Goal: Task Accomplishment & Management: Manage account settings

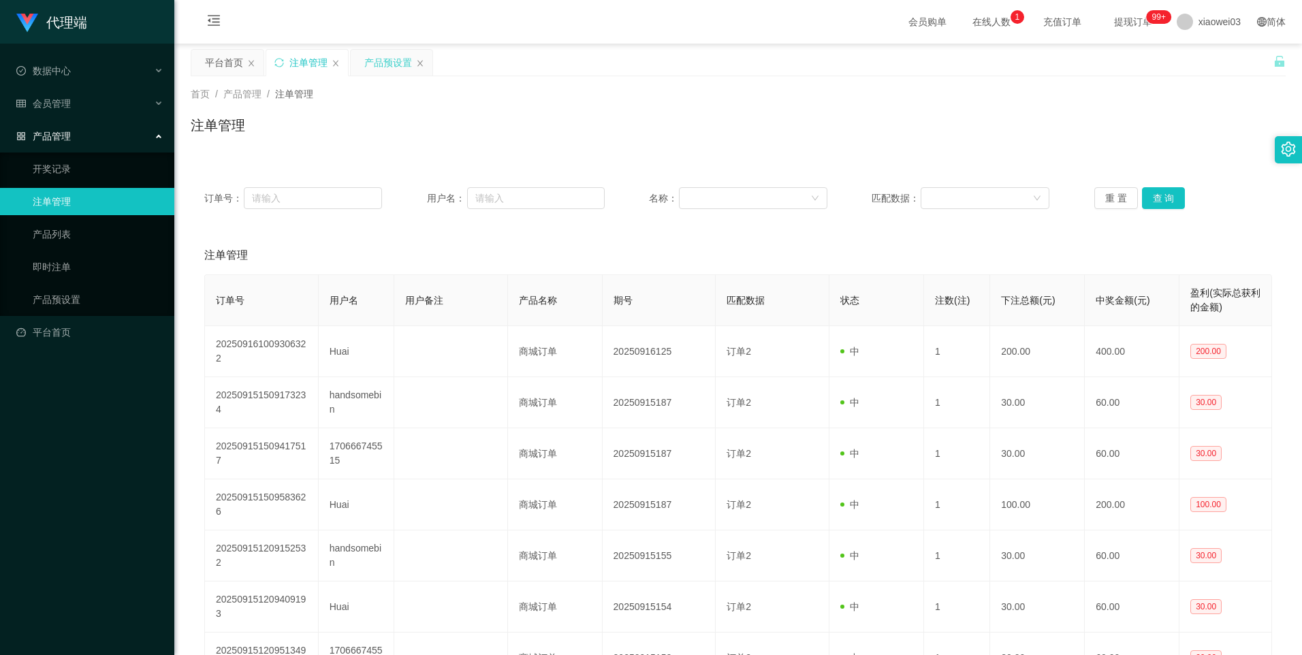
click at [379, 60] on div "产品预设置" at bounding box center [388, 63] width 48 height 26
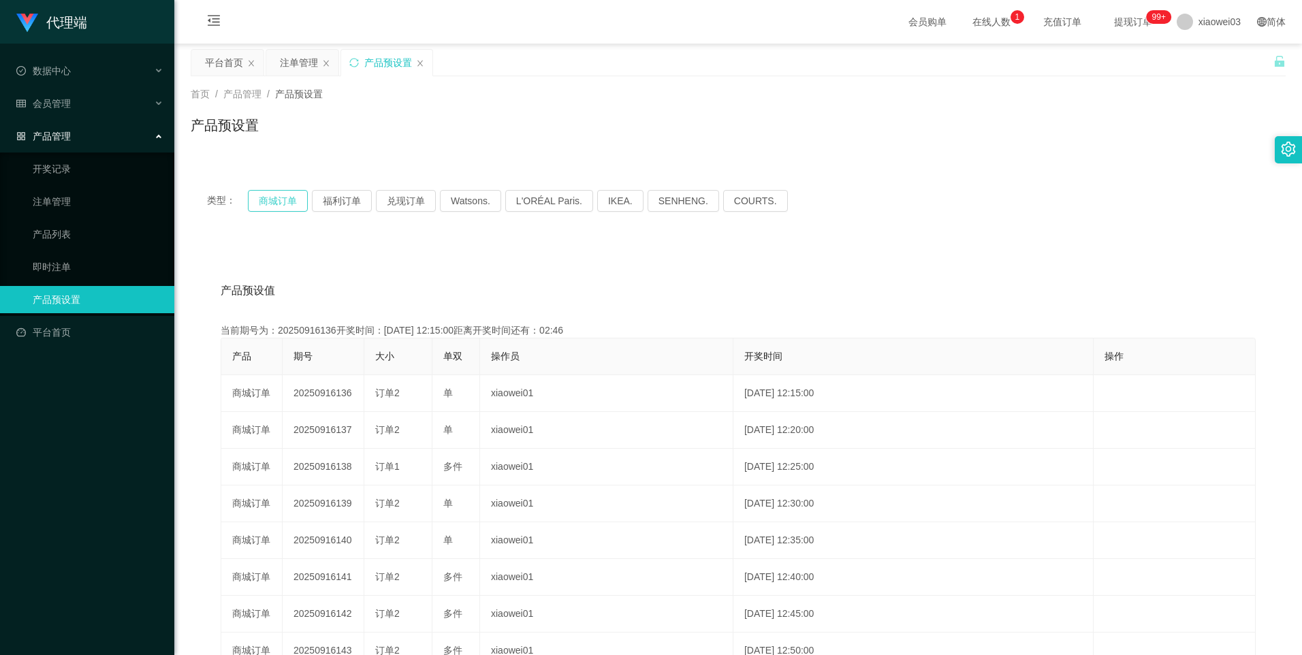
drag, startPoint x: 269, startPoint y: 195, endPoint x: 366, endPoint y: 217, distance: 99.1
click at [269, 195] on button "商城订单" at bounding box center [278, 201] width 60 height 22
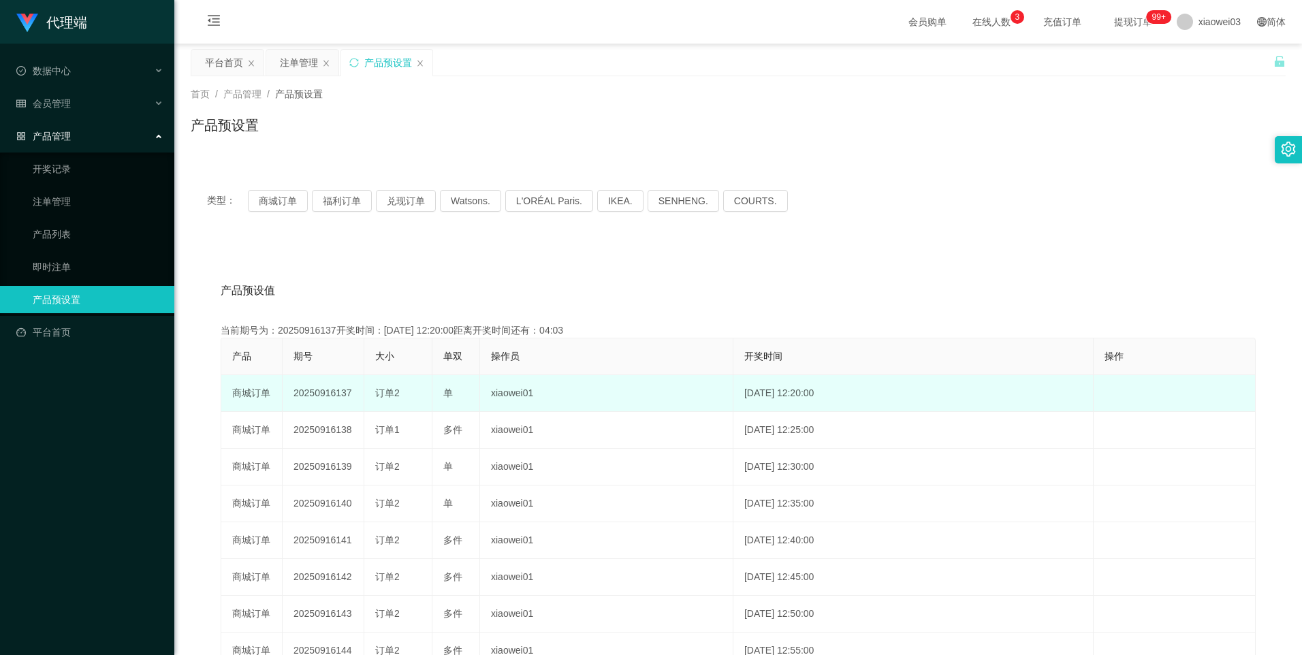
click at [322, 393] on td "20250916137" at bounding box center [324, 393] width 82 height 37
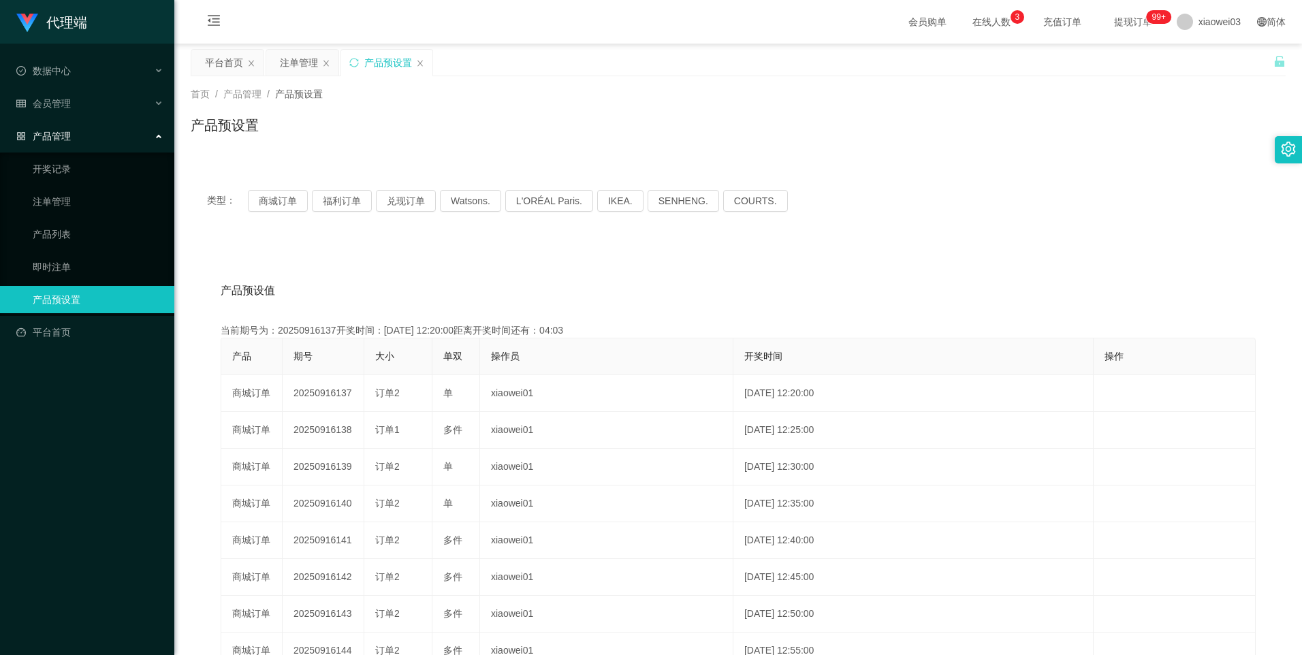
copy td "20250916137"
click at [304, 59] on div "注单管理" at bounding box center [299, 63] width 38 height 26
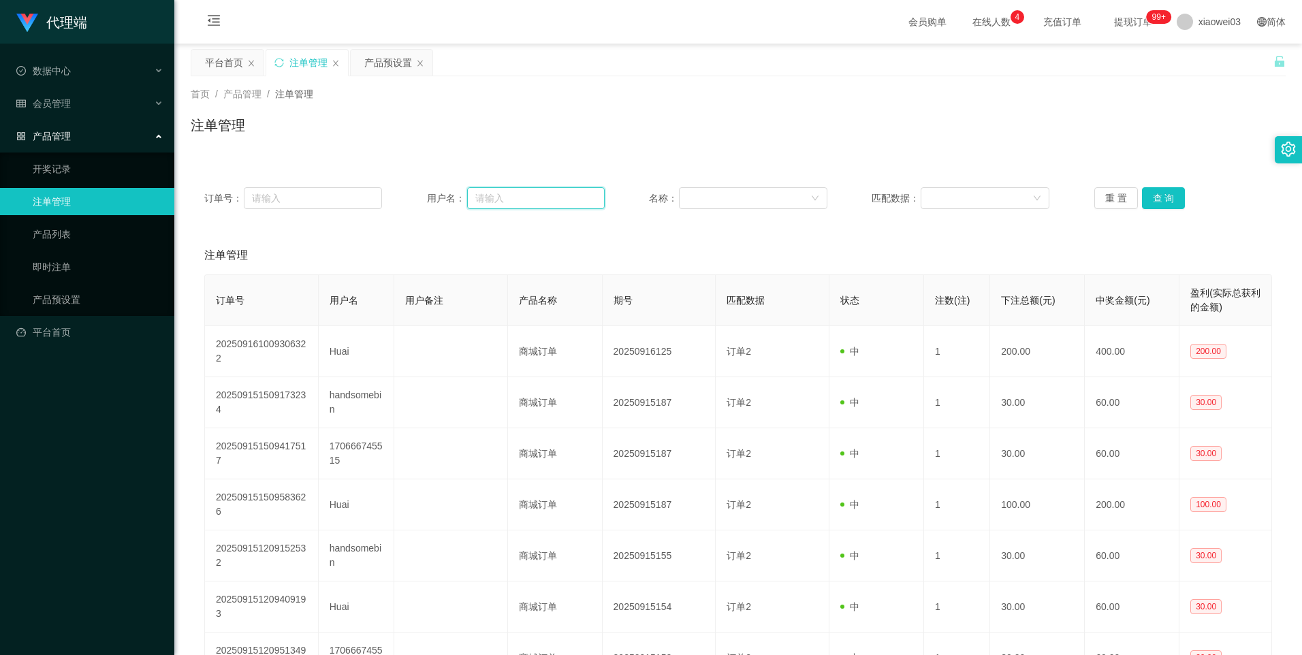
click at [548, 198] on input "text" at bounding box center [536, 198] width 138 height 22
paste input "chiynn"
type input "chiynn"
click at [1153, 197] on button "查 询" at bounding box center [1164, 198] width 44 height 22
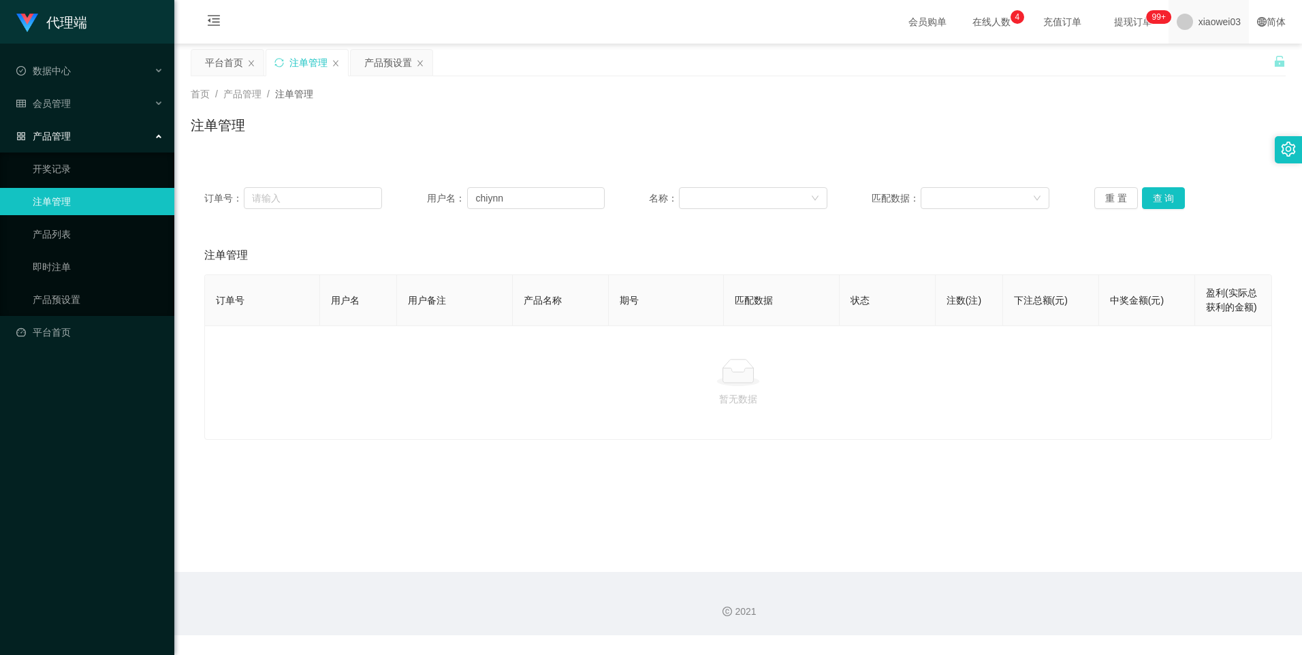
click at [1209, 29] on span "xiaowei03" at bounding box center [1220, 22] width 42 height 44
click at [1201, 27] on span "xiaowei03" at bounding box center [1220, 22] width 42 height 44
click at [1200, 61] on span "退出登录" at bounding box center [1199, 59] width 38 height 11
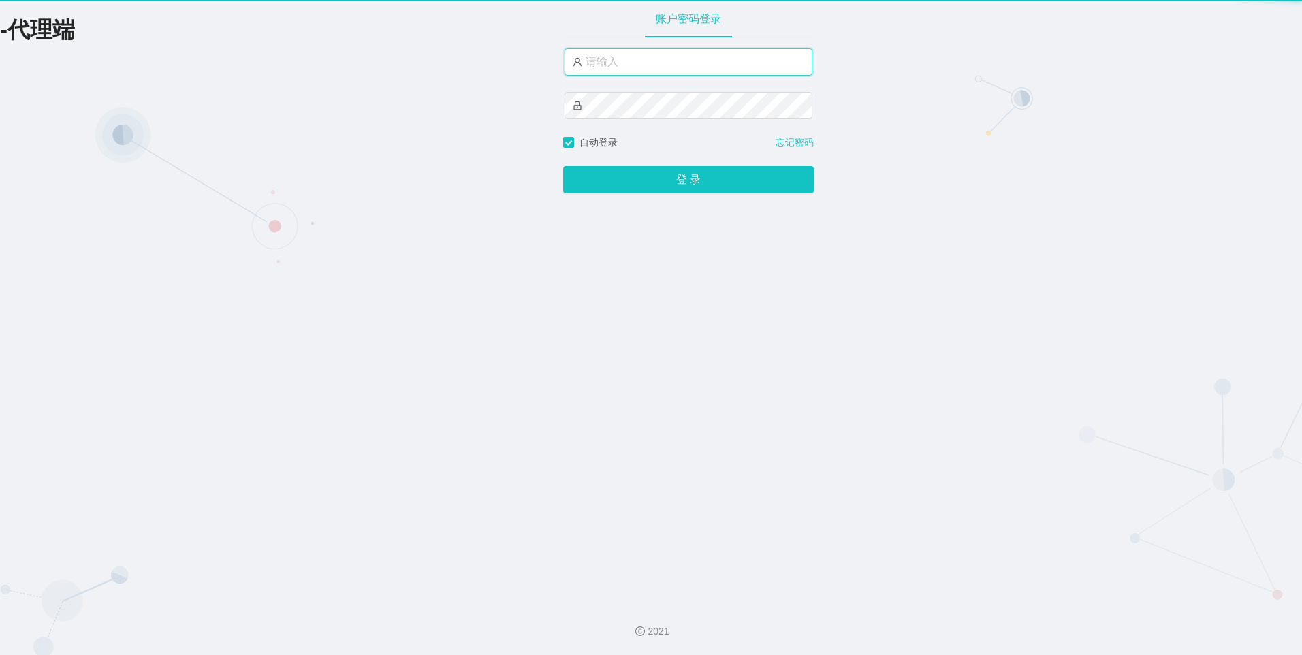
type input "xiaowei01"
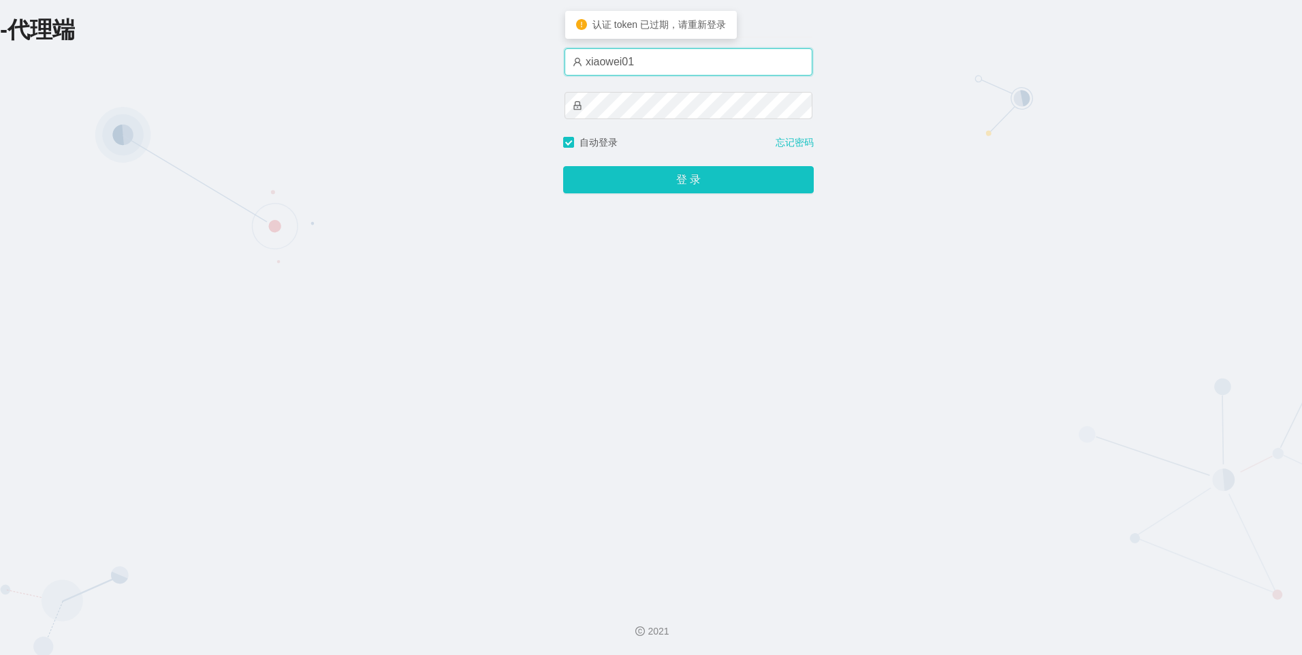
click at [661, 65] on input "xiaowei01" at bounding box center [689, 61] width 248 height 27
drag, startPoint x: 486, startPoint y: 244, endPoint x: 587, endPoint y: 208, distance: 107.5
click at [486, 244] on div "-代理端 账户密码登录 xiaowei01 自动登录 忘记密码 登 录" at bounding box center [651, 296] width 1302 height 592
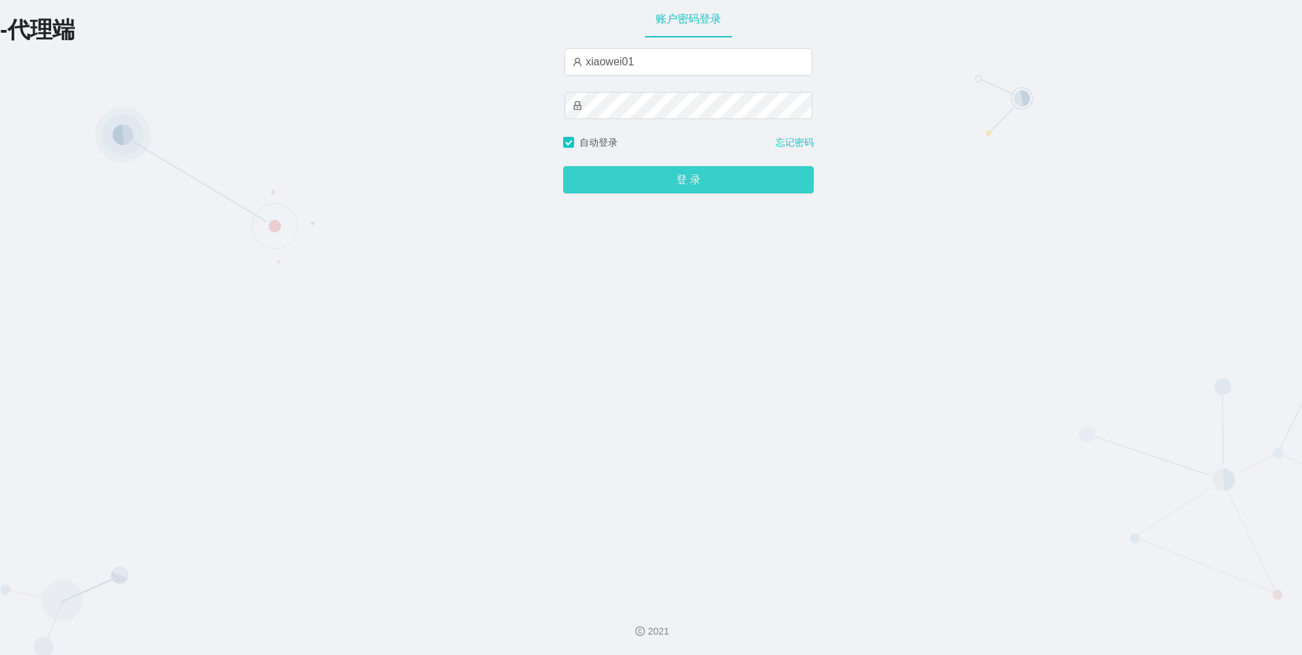
click at [613, 179] on button "登 录" at bounding box center [688, 179] width 251 height 27
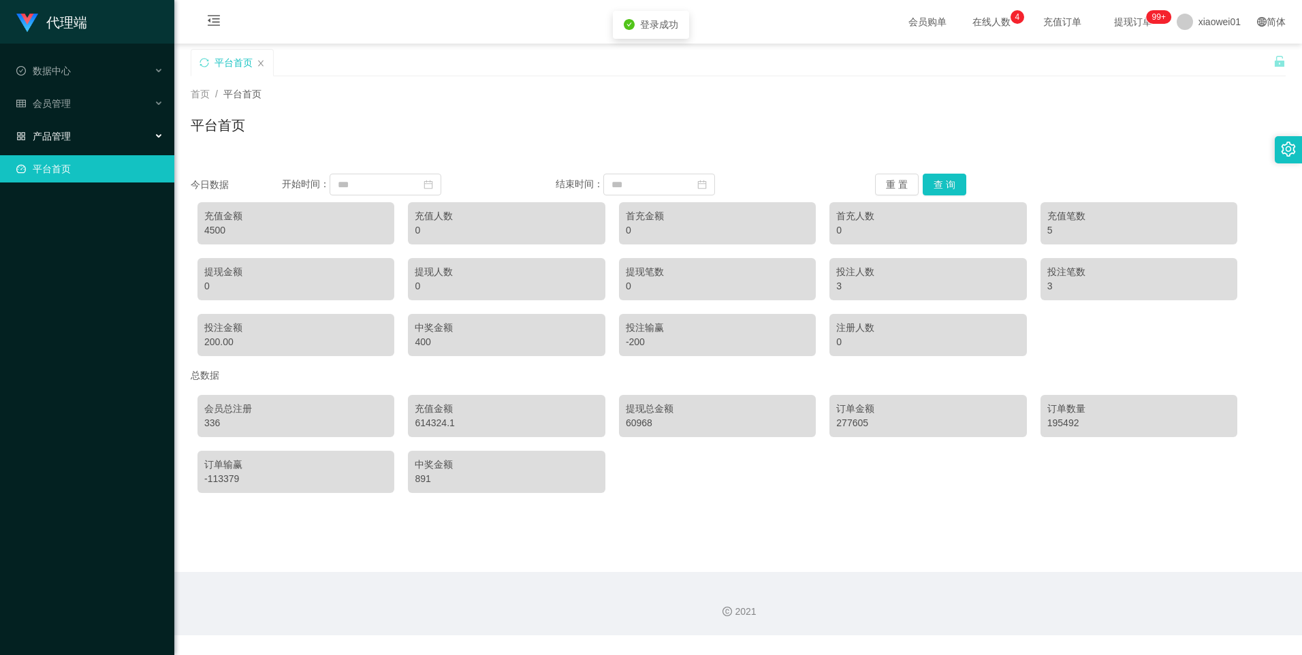
click at [63, 136] on span "产品管理" at bounding box center [43, 136] width 54 height 11
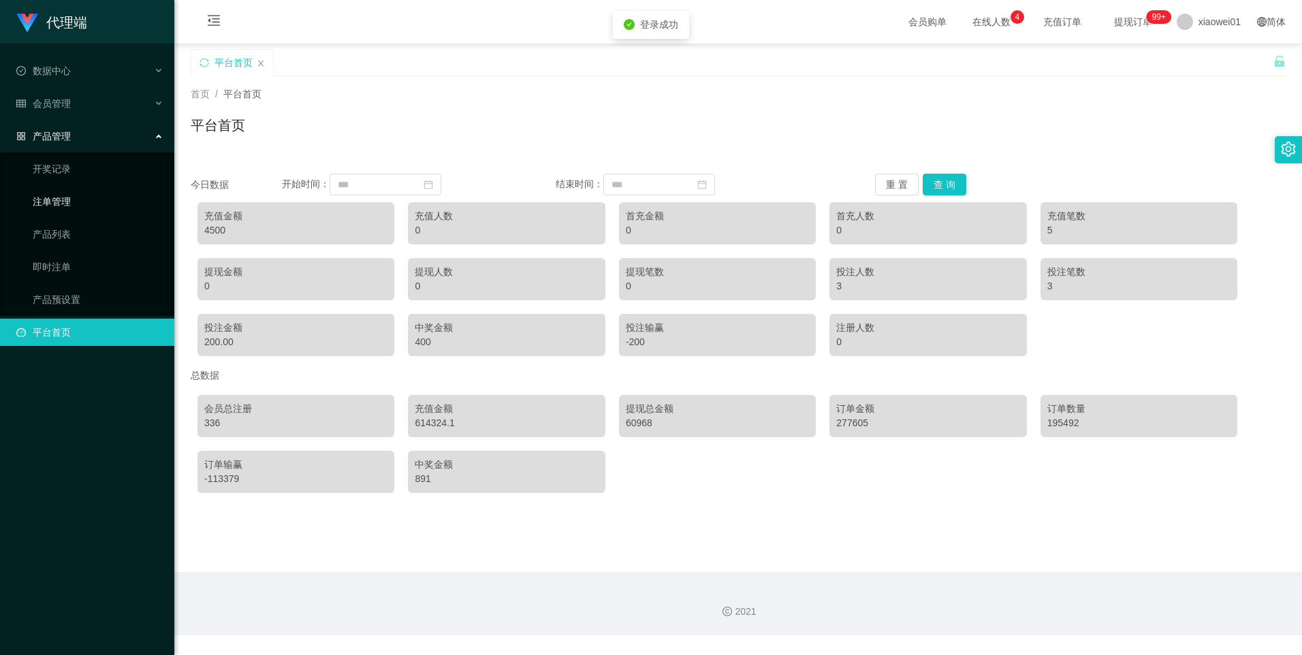
click at [71, 202] on link "注单管理" at bounding box center [98, 201] width 131 height 27
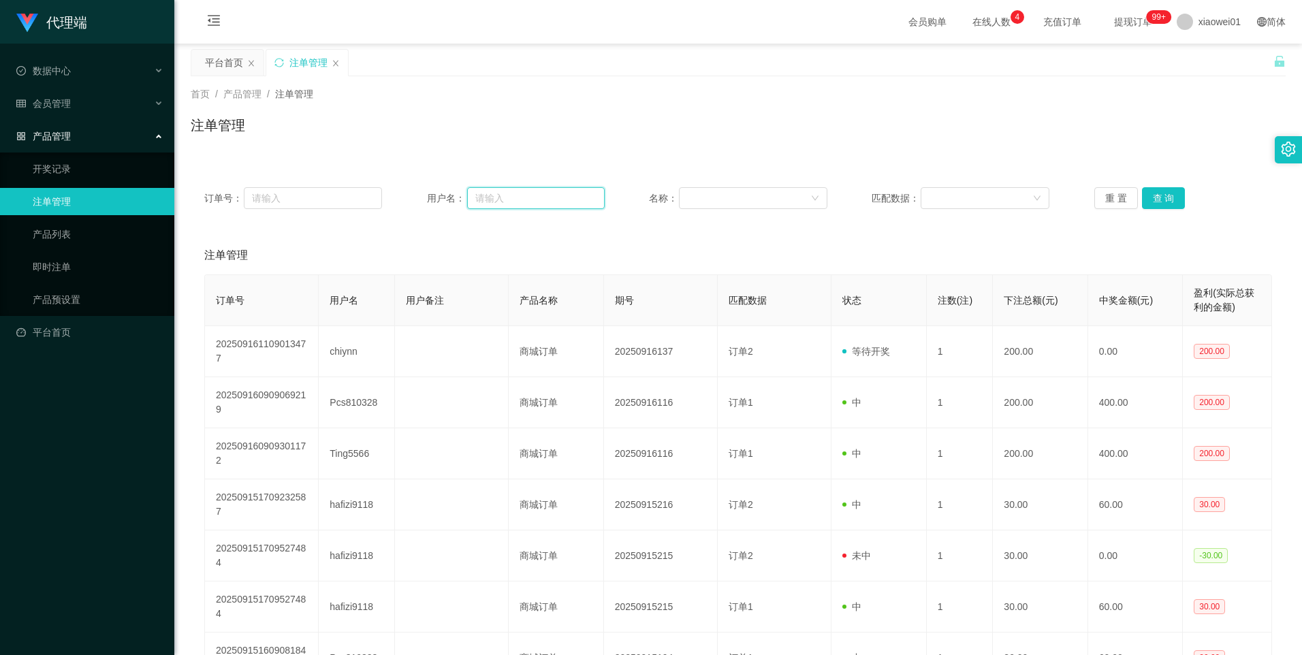
click at [537, 193] on input "text" at bounding box center [536, 198] width 138 height 22
paste input "chiynn"
type input "chiynn"
click at [1174, 199] on button "查 询" at bounding box center [1164, 198] width 44 height 22
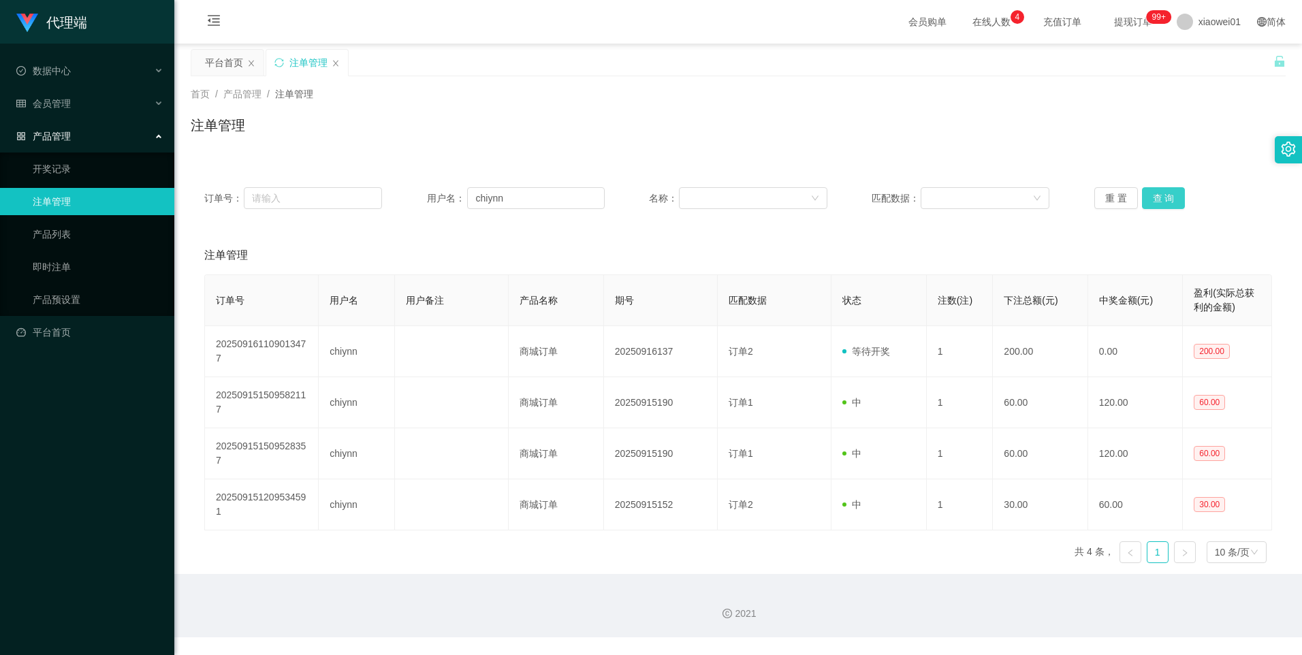
click at [1153, 203] on button "查 询" at bounding box center [1164, 198] width 44 height 22
click at [1146, 198] on button "查 询" at bounding box center [1164, 198] width 44 height 22
click at [64, 296] on link "产品预设置" at bounding box center [98, 299] width 131 height 27
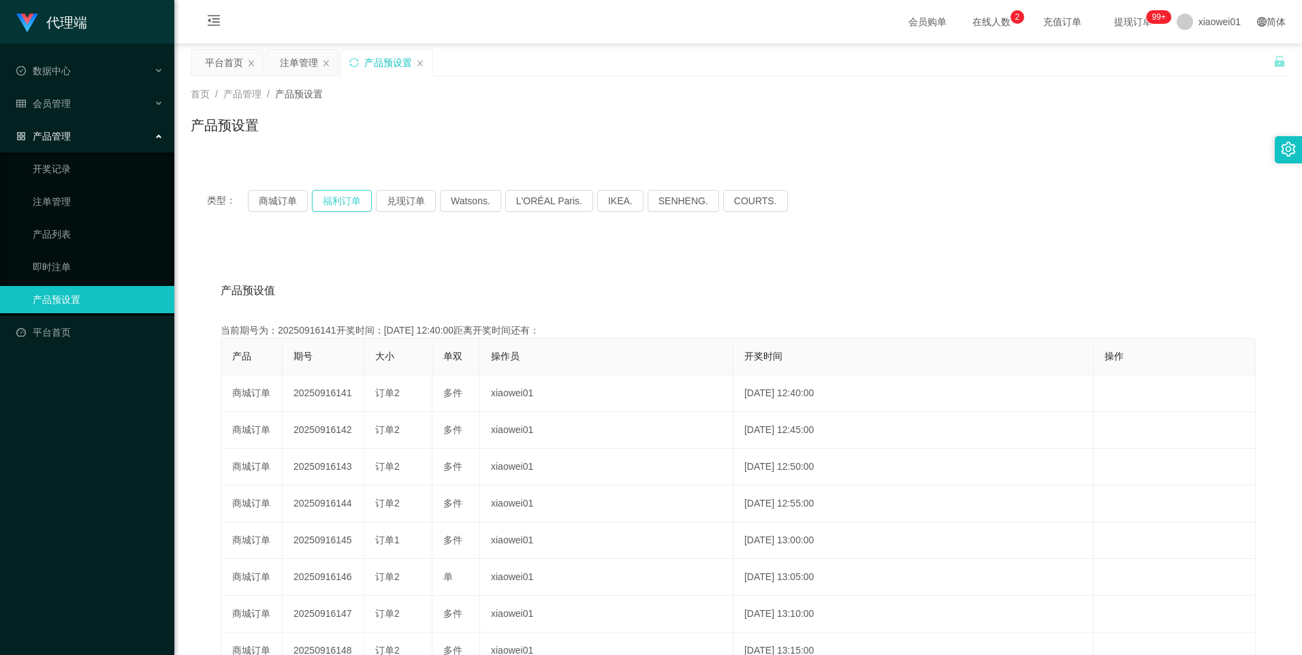
click at [339, 202] on button "福利订单" at bounding box center [342, 201] width 60 height 22
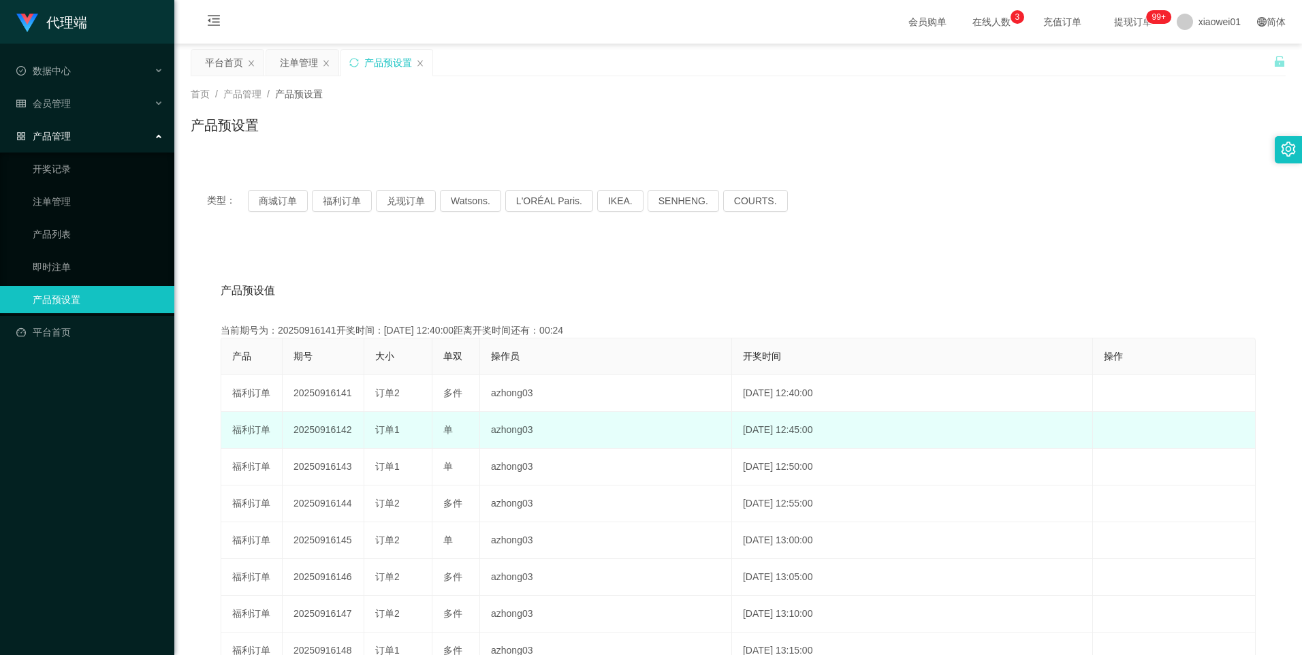
click at [315, 432] on td "20250916142" at bounding box center [324, 430] width 82 height 37
copy td "20250916142"
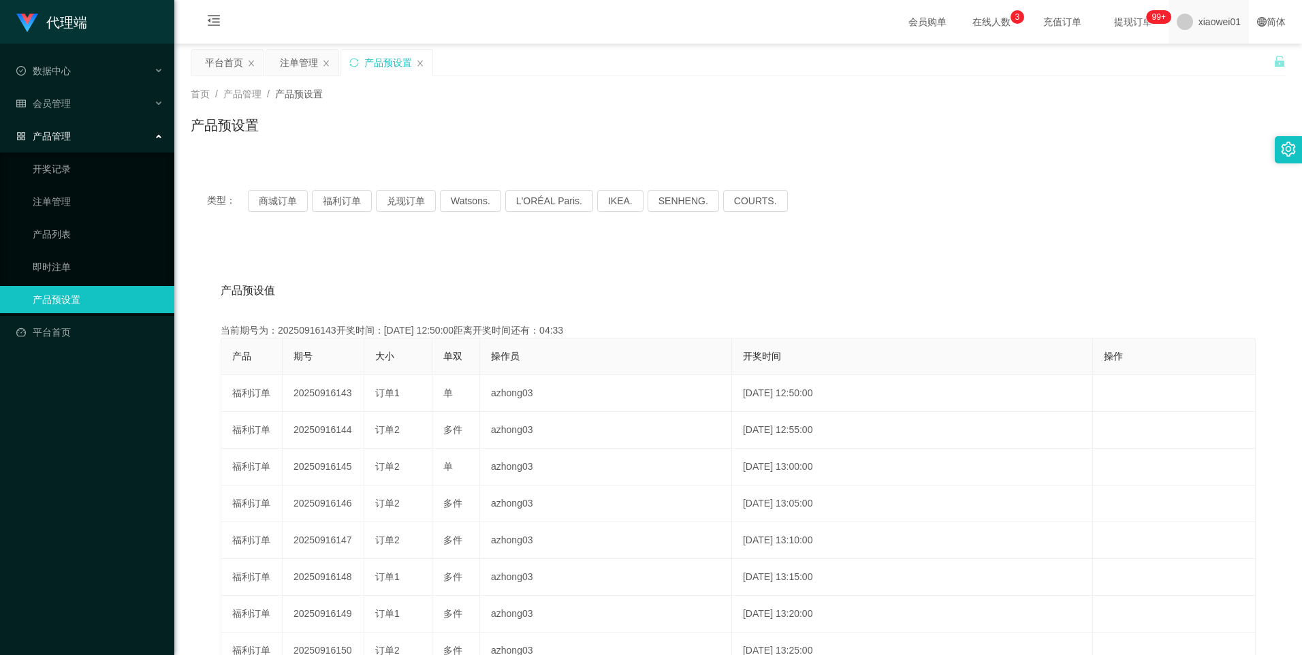
click at [1208, 29] on span "xiaowei01" at bounding box center [1220, 22] width 42 height 44
click at [1196, 57] on div "平台首页 注单管理 产品预设置" at bounding box center [732, 72] width 1083 height 47
click at [1203, 31] on span "xiaowei01" at bounding box center [1220, 22] width 42 height 44
click at [1206, 61] on span "退出登录" at bounding box center [1199, 59] width 38 height 11
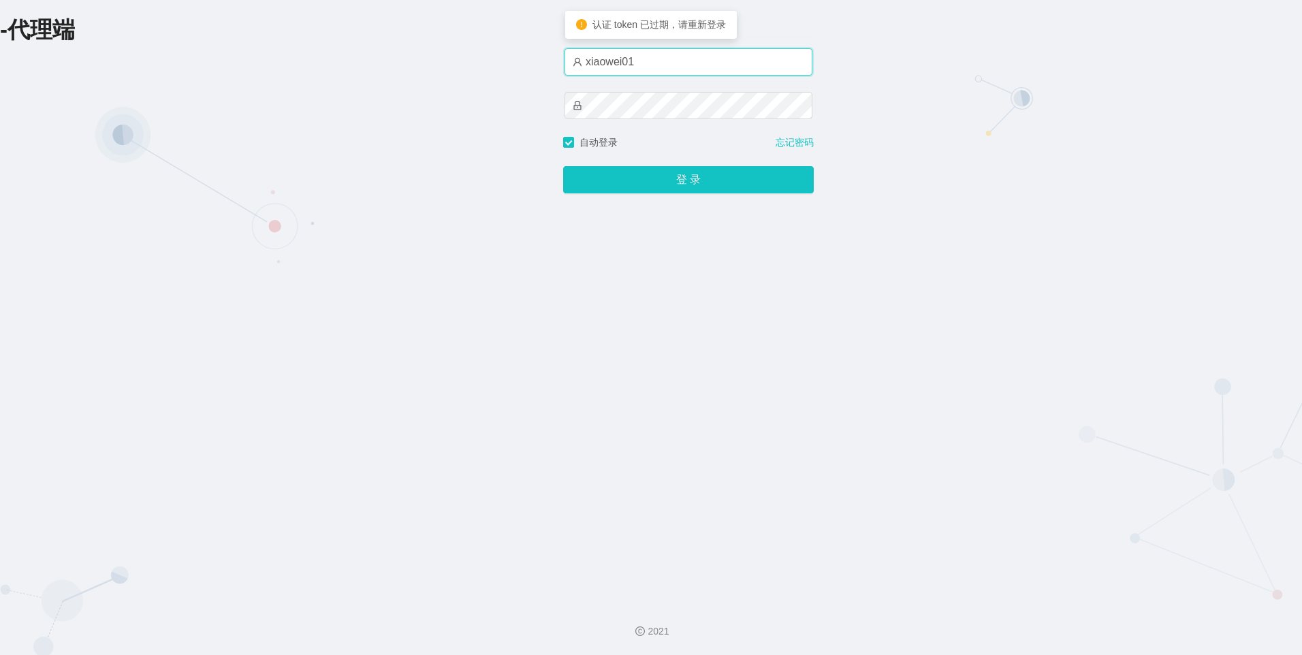
click at [666, 71] on input "xiaowei01" at bounding box center [689, 61] width 248 height 27
type input "xiaowei03"
click at [563, 166] on button "登 录" at bounding box center [688, 179] width 251 height 27
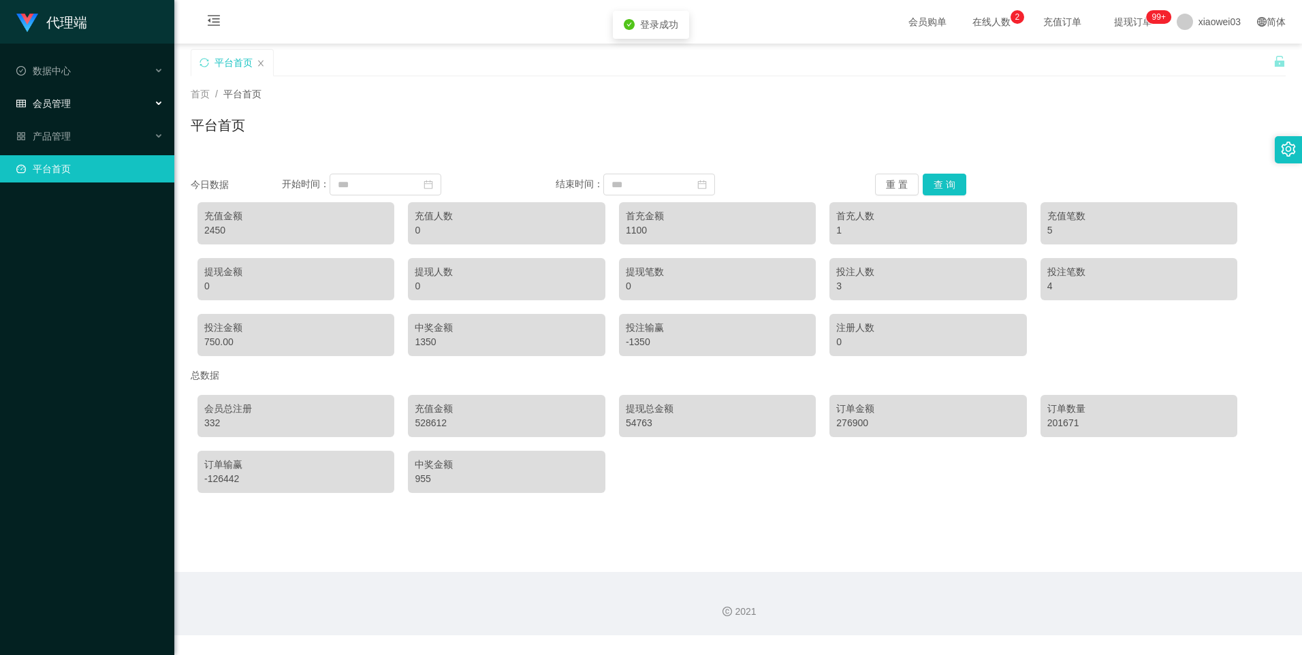
click at [75, 101] on div "会员管理" at bounding box center [87, 103] width 174 height 27
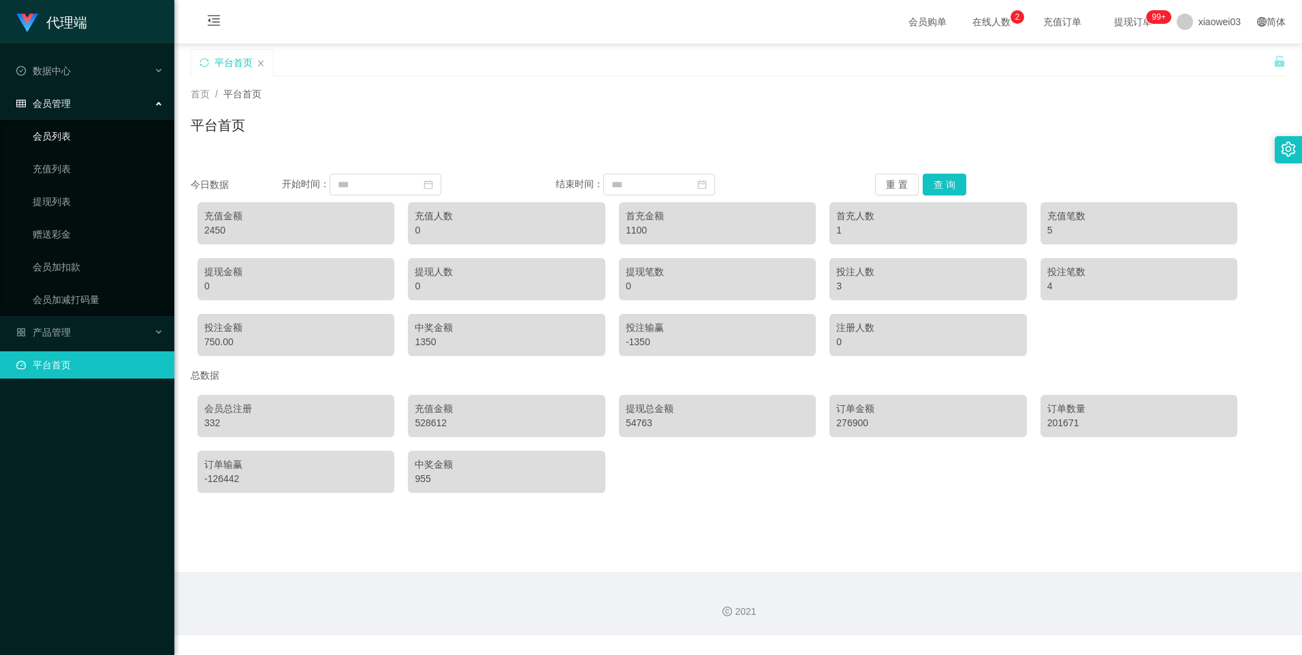
click at [57, 133] on link "会员列表" at bounding box center [98, 136] width 131 height 27
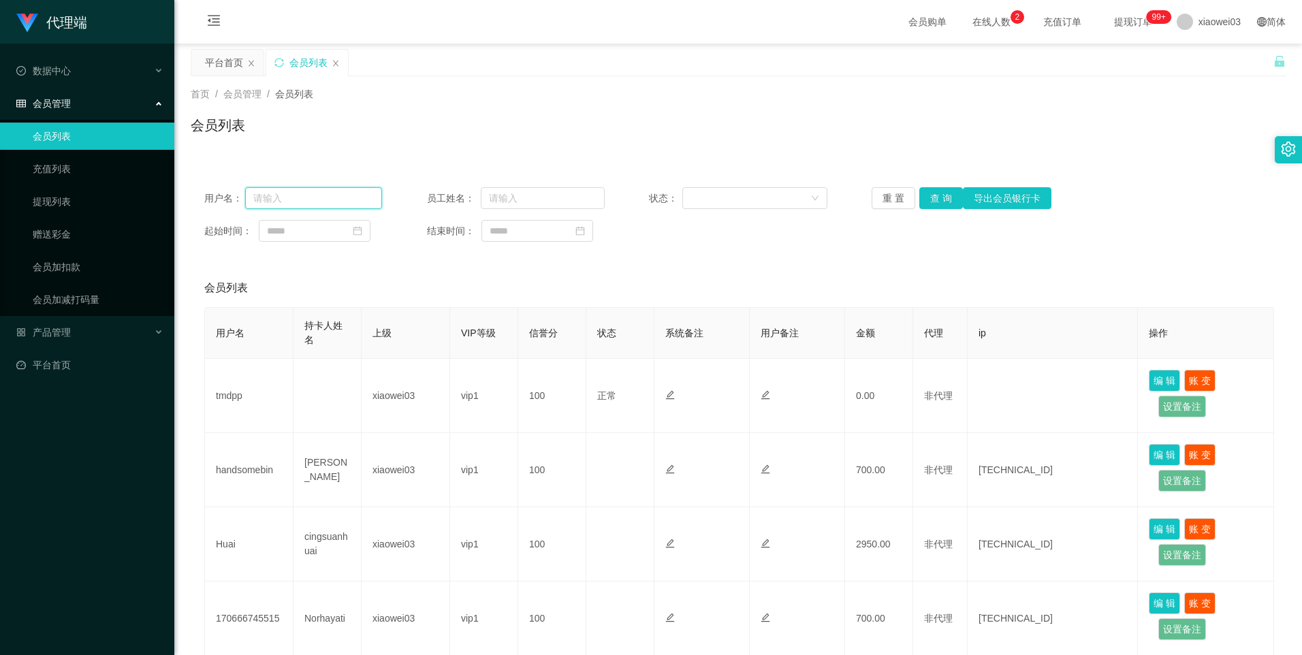
click at [349, 199] on input "text" at bounding box center [314, 198] width 138 height 22
type input "Huai"
click at [932, 202] on button "查 询" at bounding box center [941, 198] width 44 height 22
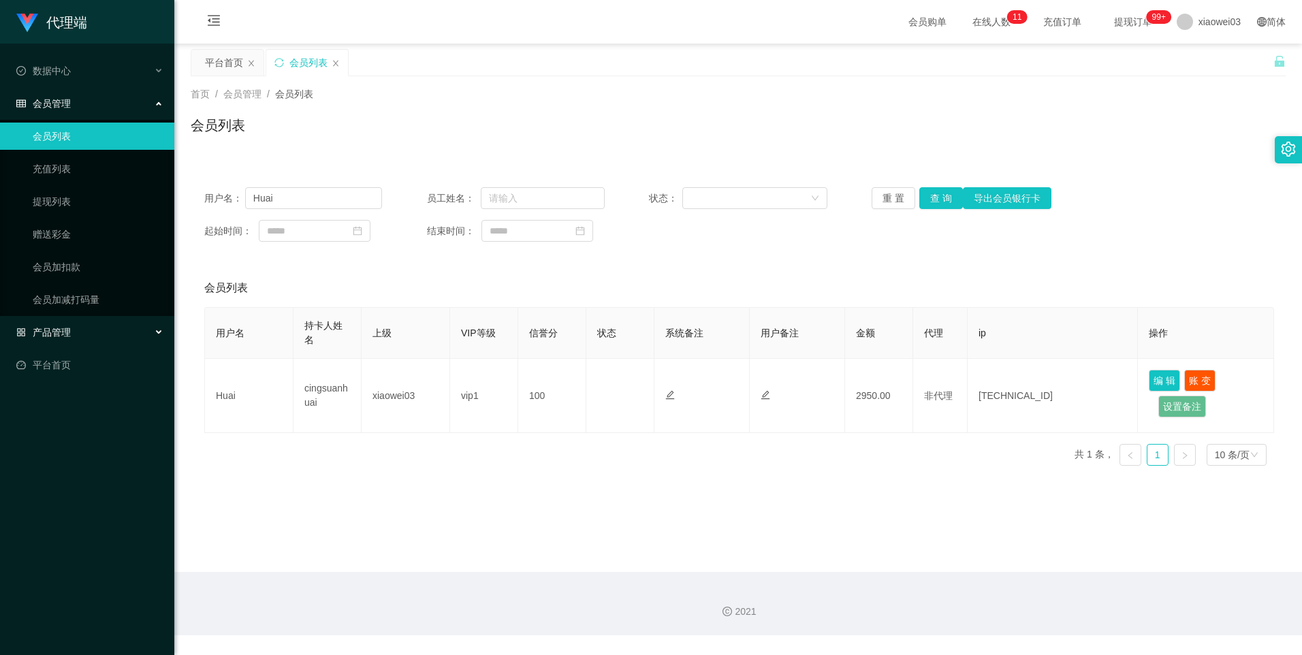
click at [64, 330] on span "产品管理" at bounding box center [43, 332] width 54 height 11
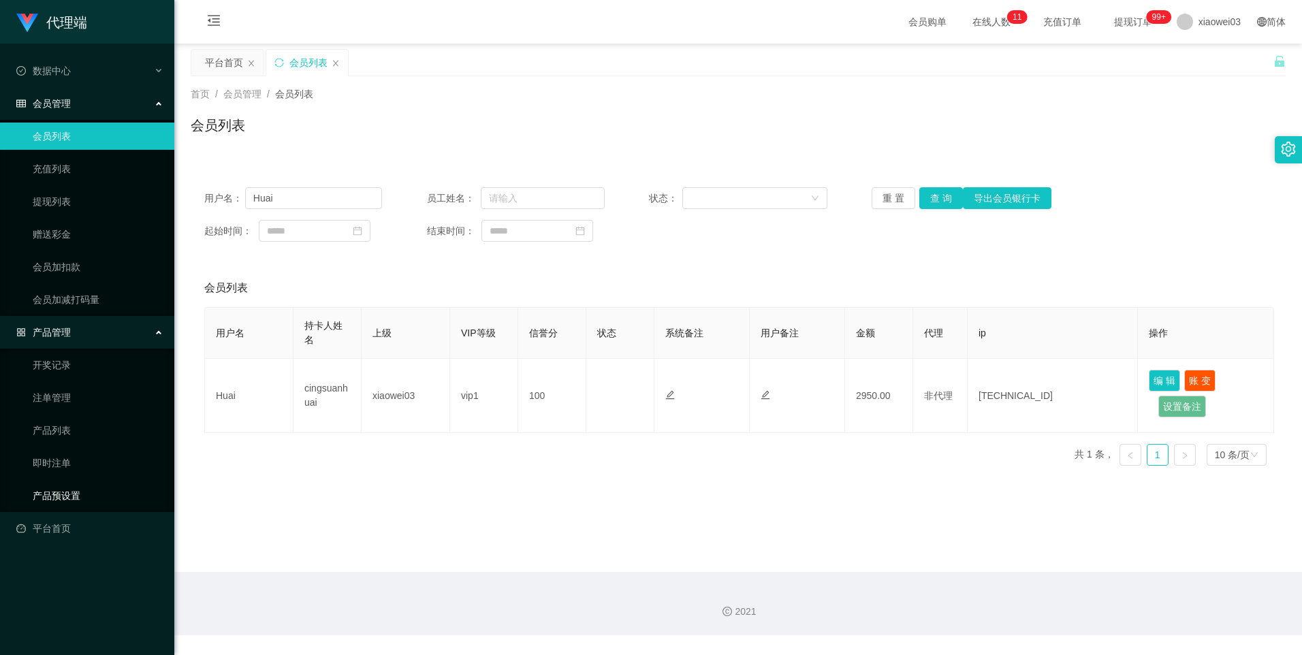
click at [51, 485] on link "产品预设置" at bounding box center [98, 495] width 131 height 27
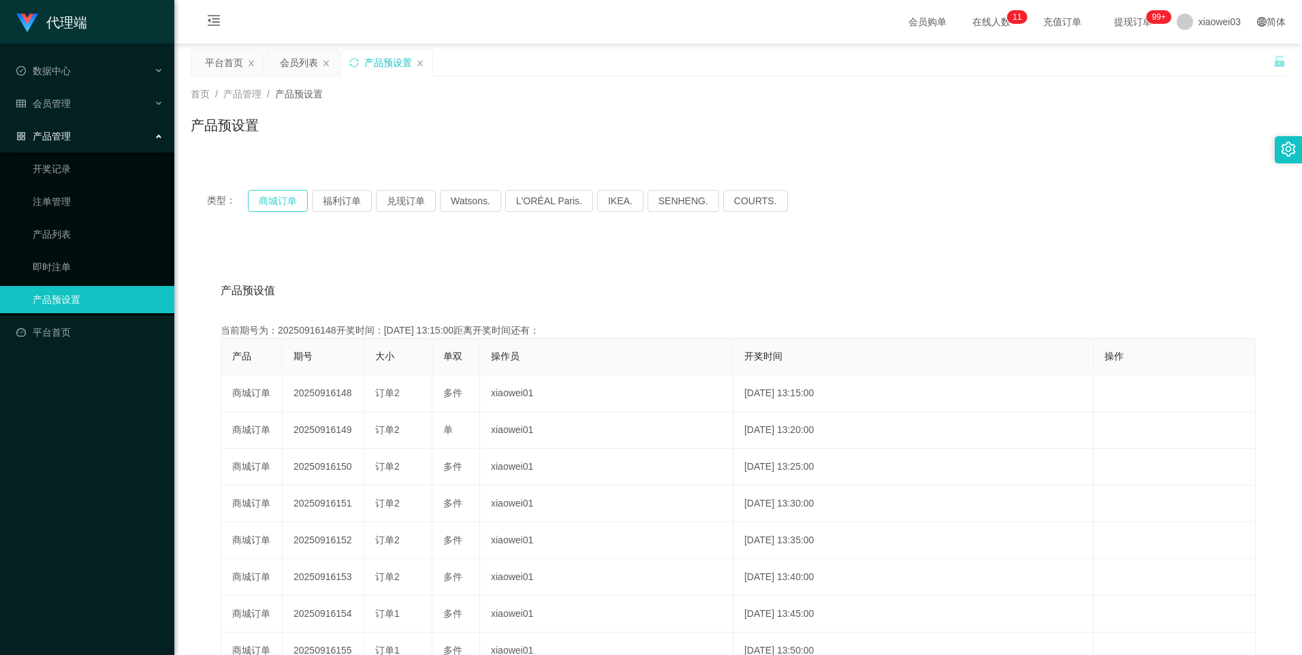
click at [271, 202] on button "商城订单" at bounding box center [278, 201] width 60 height 22
click at [289, 195] on button "商城订单" at bounding box center [278, 201] width 60 height 22
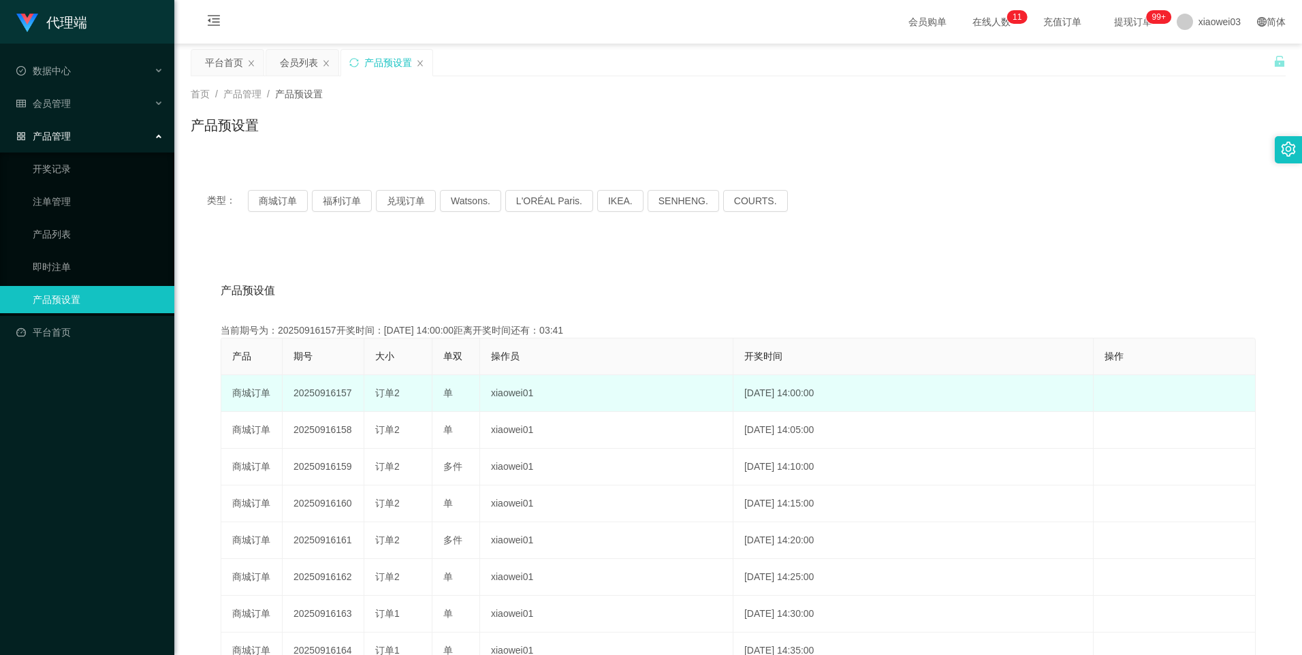
click at [315, 396] on td "20250916157" at bounding box center [324, 393] width 82 height 37
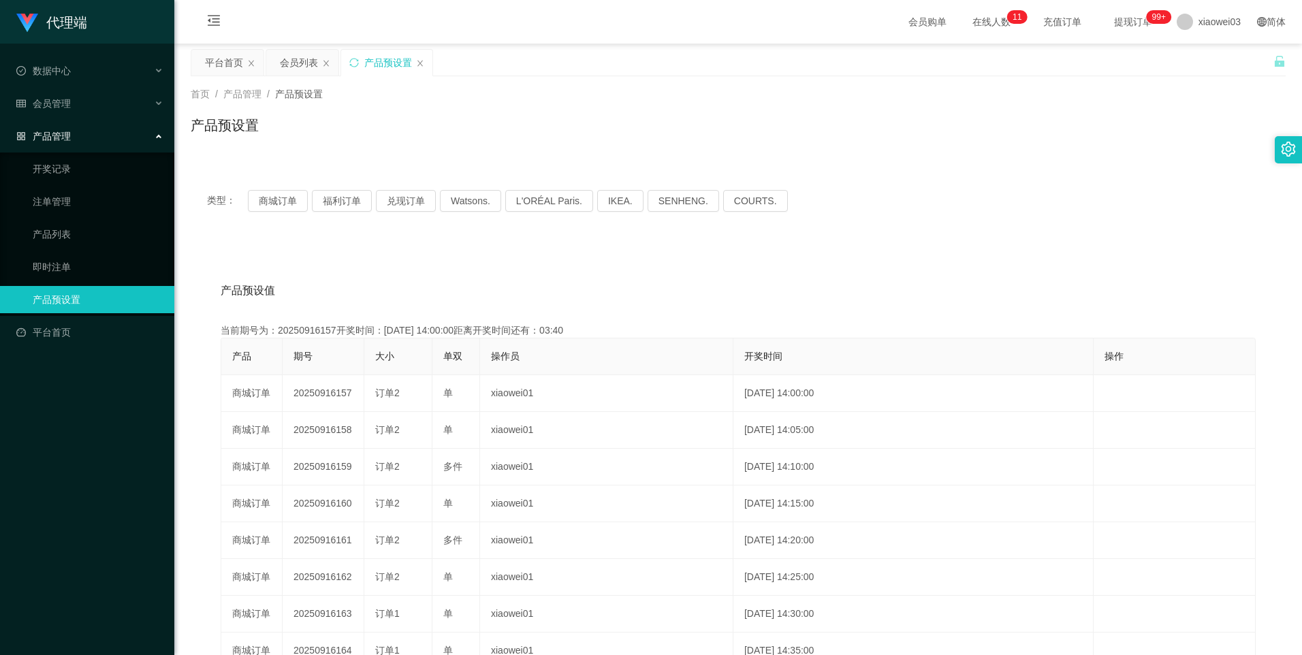
copy td "20250916157"
drag, startPoint x: 274, startPoint y: 205, endPoint x: 287, endPoint y: 225, distance: 23.6
click at [274, 205] on button "商城订单" at bounding box center [278, 201] width 60 height 22
click at [76, 324] on link "平台首页" at bounding box center [89, 332] width 147 height 27
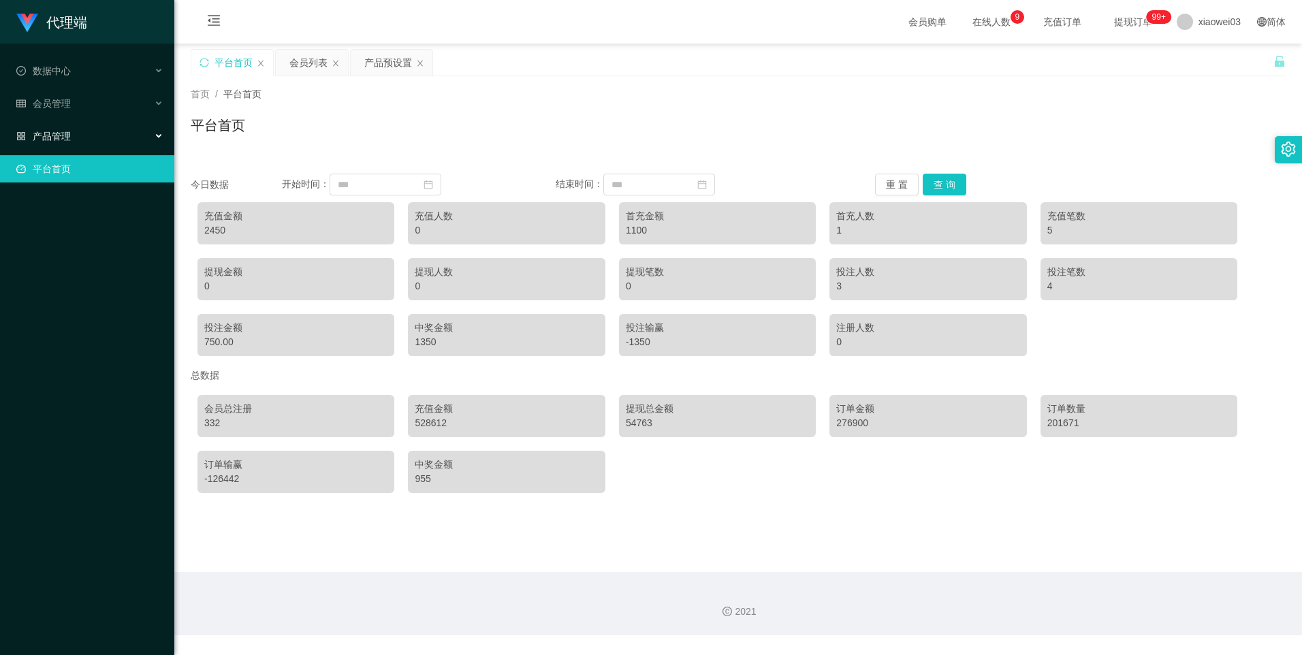
click at [65, 126] on div "产品管理" at bounding box center [87, 136] width 174 height 27
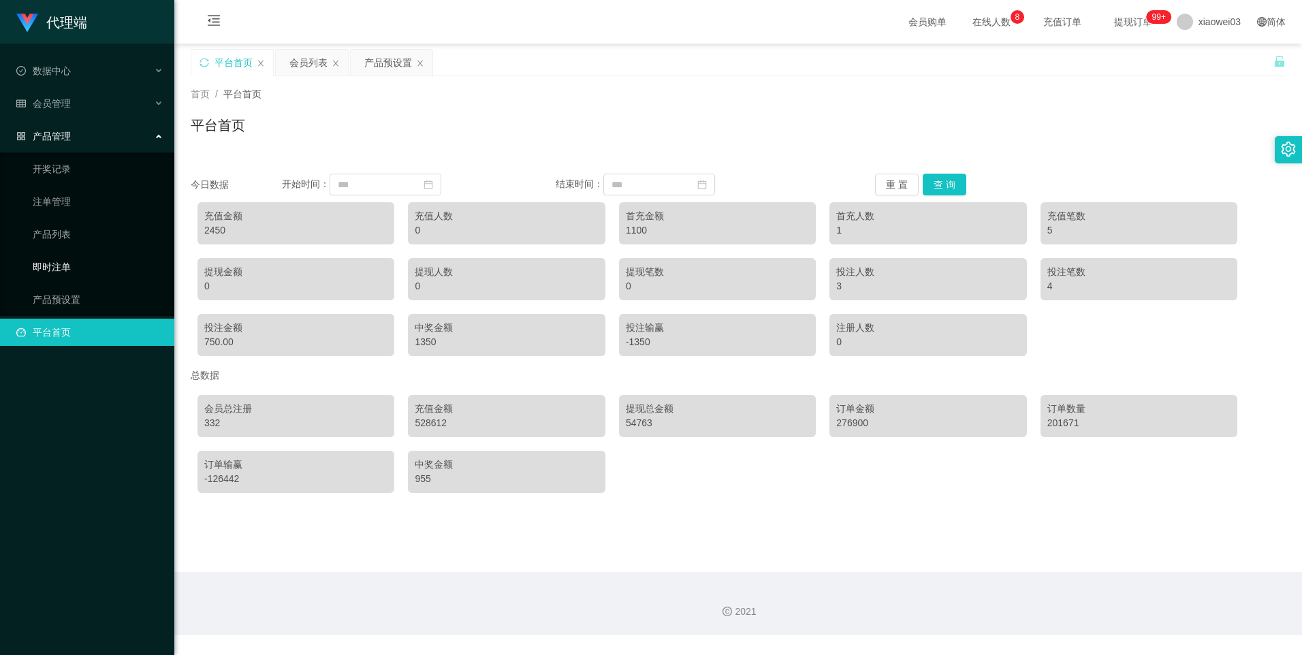
click at [58, 265] on link "即时注单" at bounding box center [98, 266] width 131 height 27
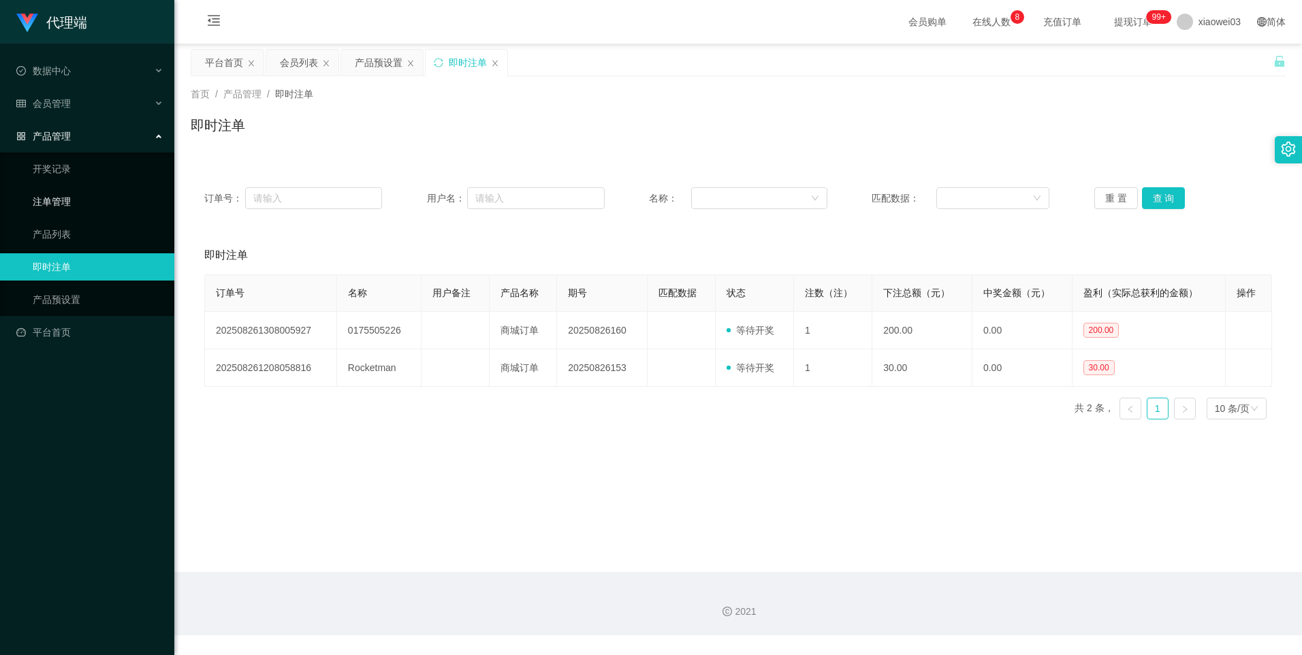
click at [60, 203] on link "注单管理" at bounding box center [98, 201] width 131 height 27
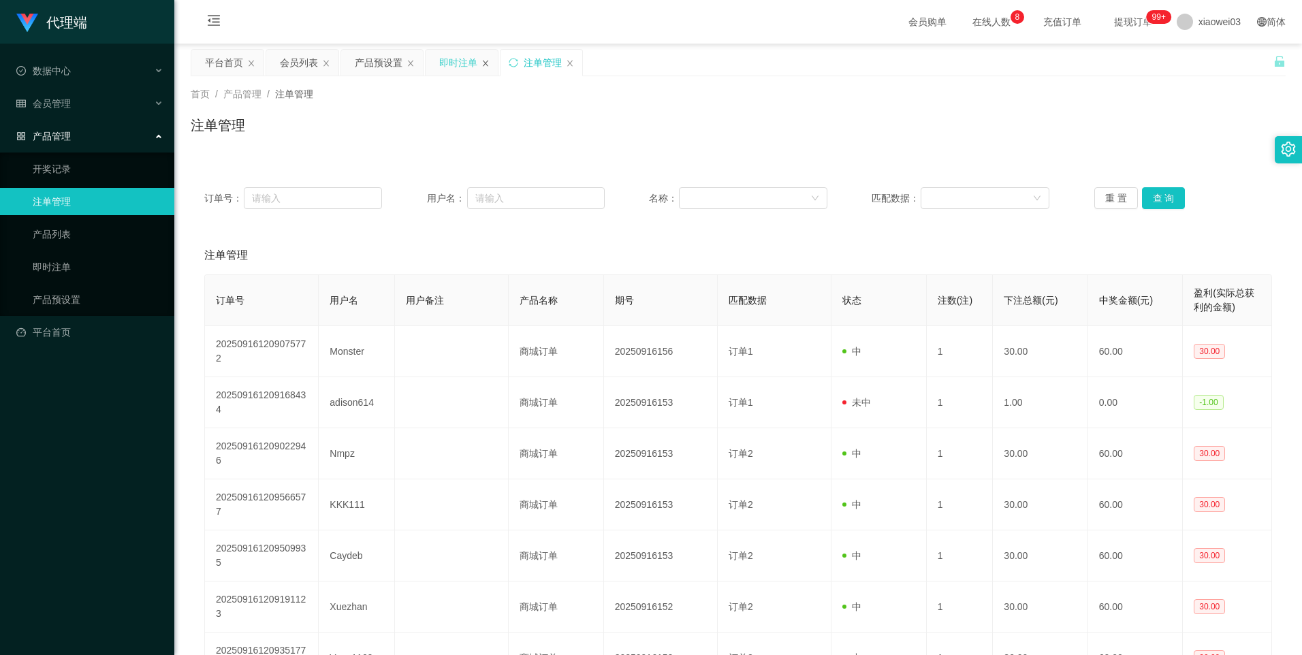
click at [482, 61] on icon "图标: close" at bounding box center [486, 63] width 8 height 8
click at [487, 204] on input "text" at bounding box center [536, 198] width 138 height 22
paste input "rahman88"
type input "rahman88"
click at [1154, 200] on button "查 询" at bounding box center [1164, 198] width 44 height 22
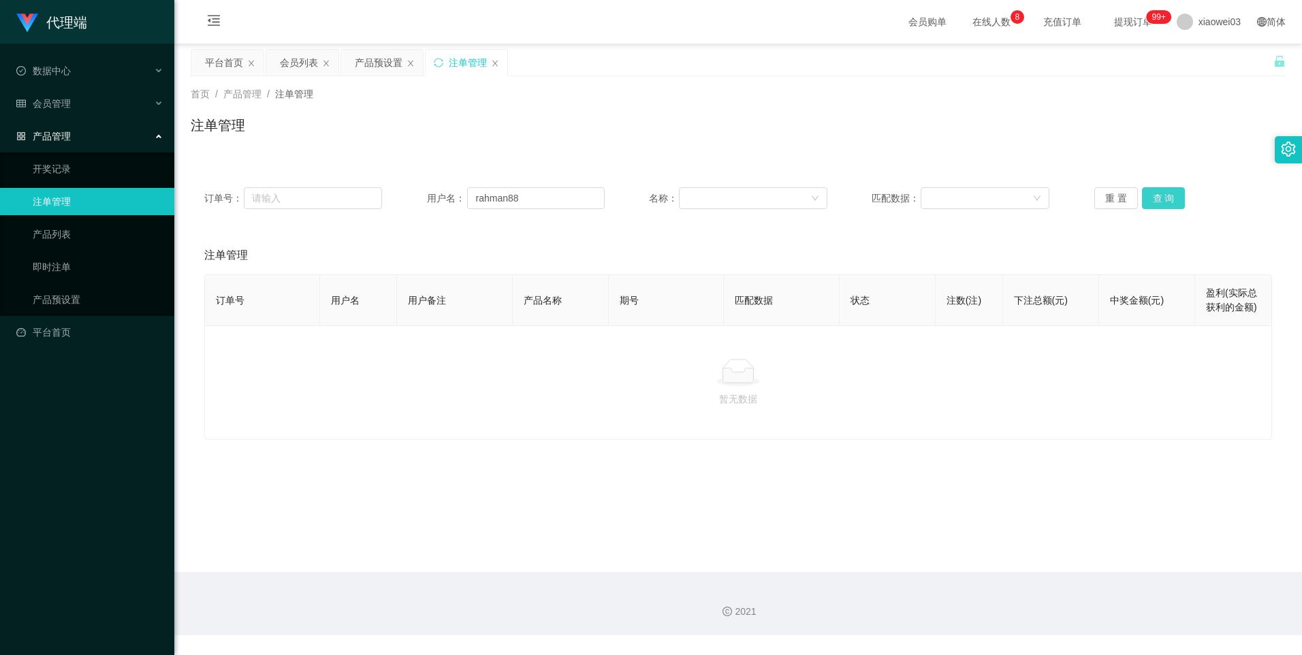
click at [1159, 198] on button "查 询" at bounding box center [1164, 198] width 44 height 22
click at [1206, 27] on span "xiaowei03" at bounding box center [1220, 22] width 42 height 44
click at [1214, 22] on span "xiaowei03" at bounding box center [1220, 22] width 42 height 44
click at [1206, 65] on span "退出登录" at bounding box center [1199, 59] width 38 height 11
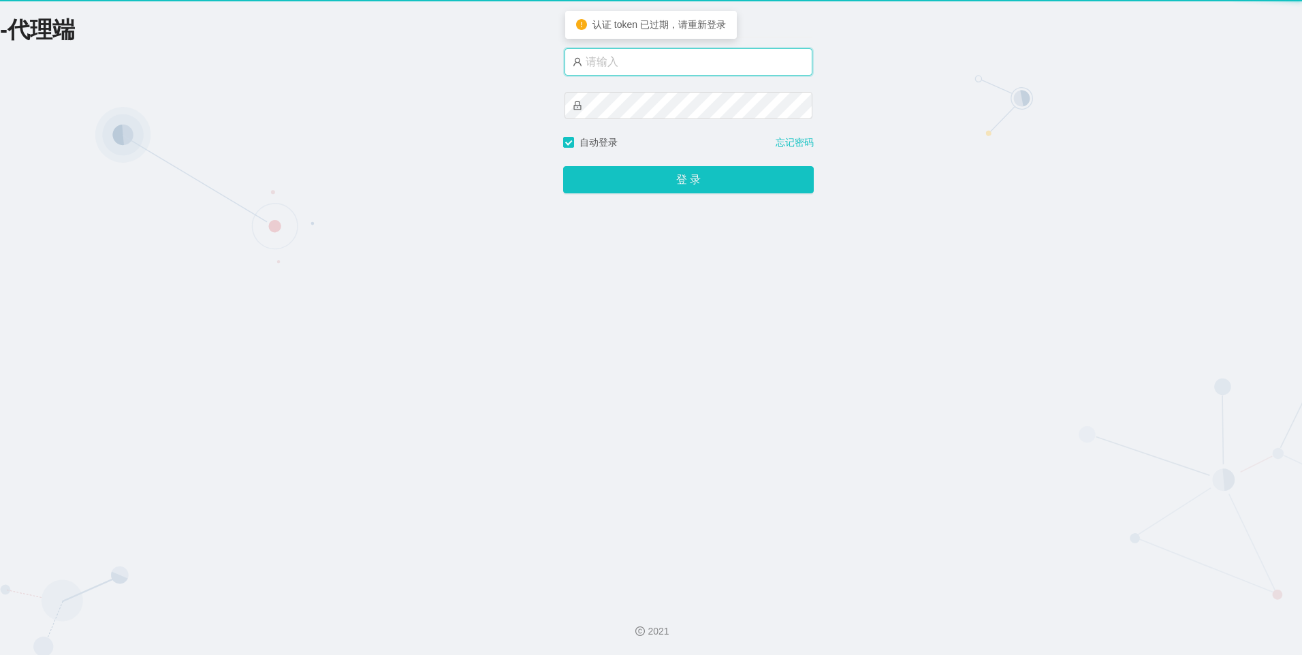
type input "xiaowei01"
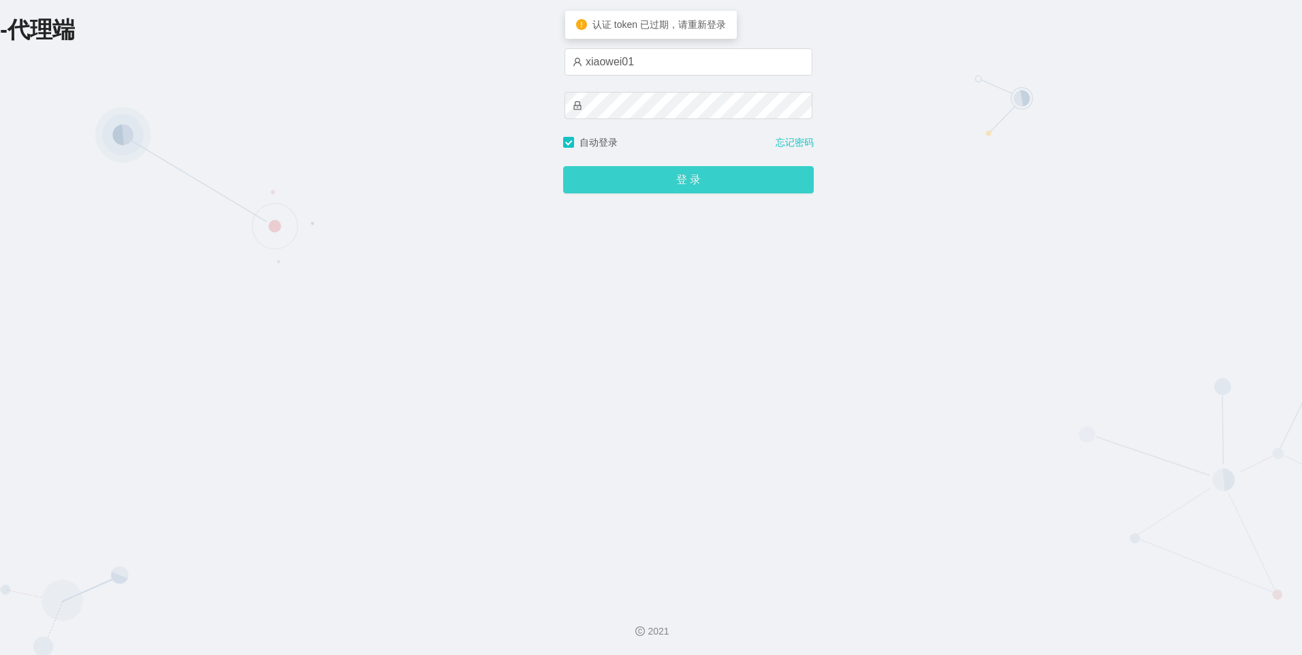
click at [643, 186] on button "登 录" at bounding box center [688, 179] width 251 height 27
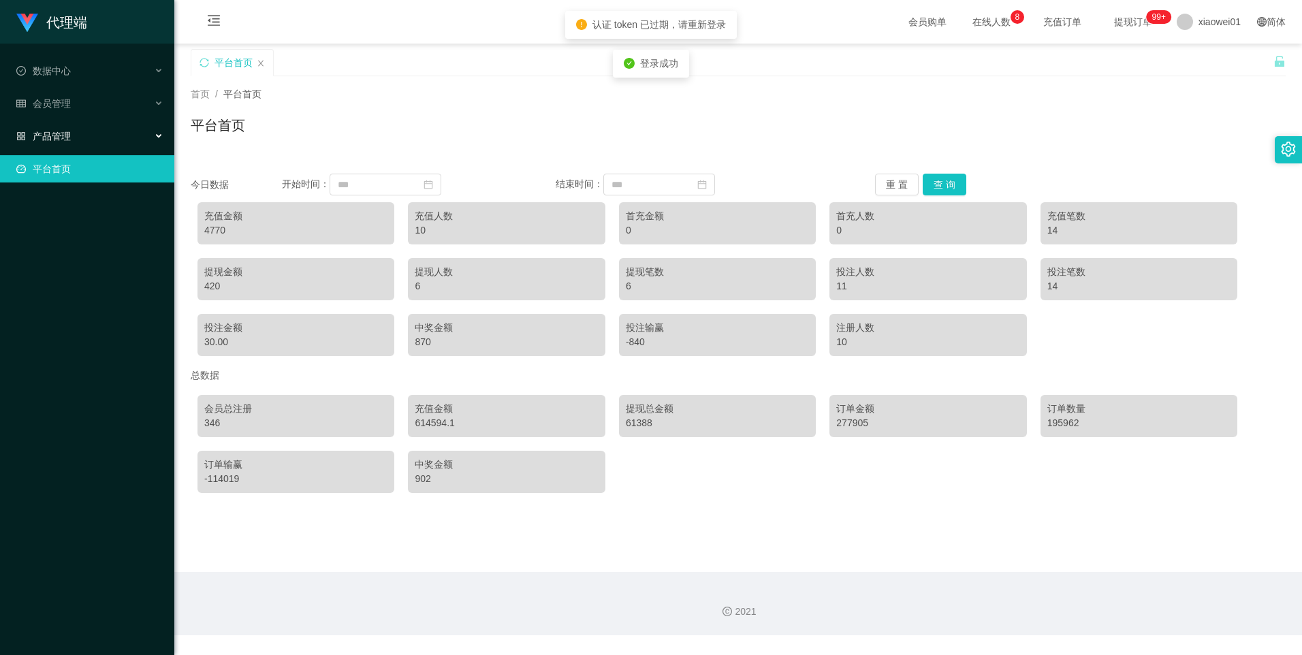
click at [100, 142] on div "产品管理" at bounding box center [87, 136] width 174 height 27
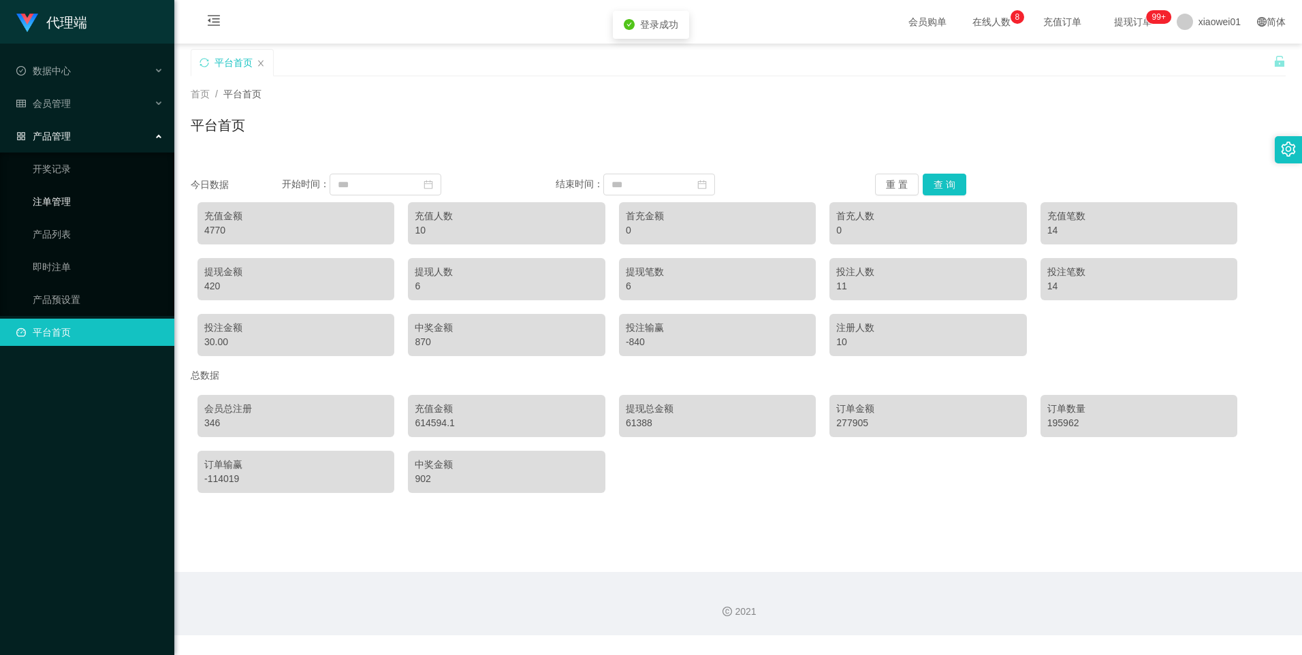
click at [61, 200] on link "注单管理" at bounding box center [98, 201] width 131 height 27
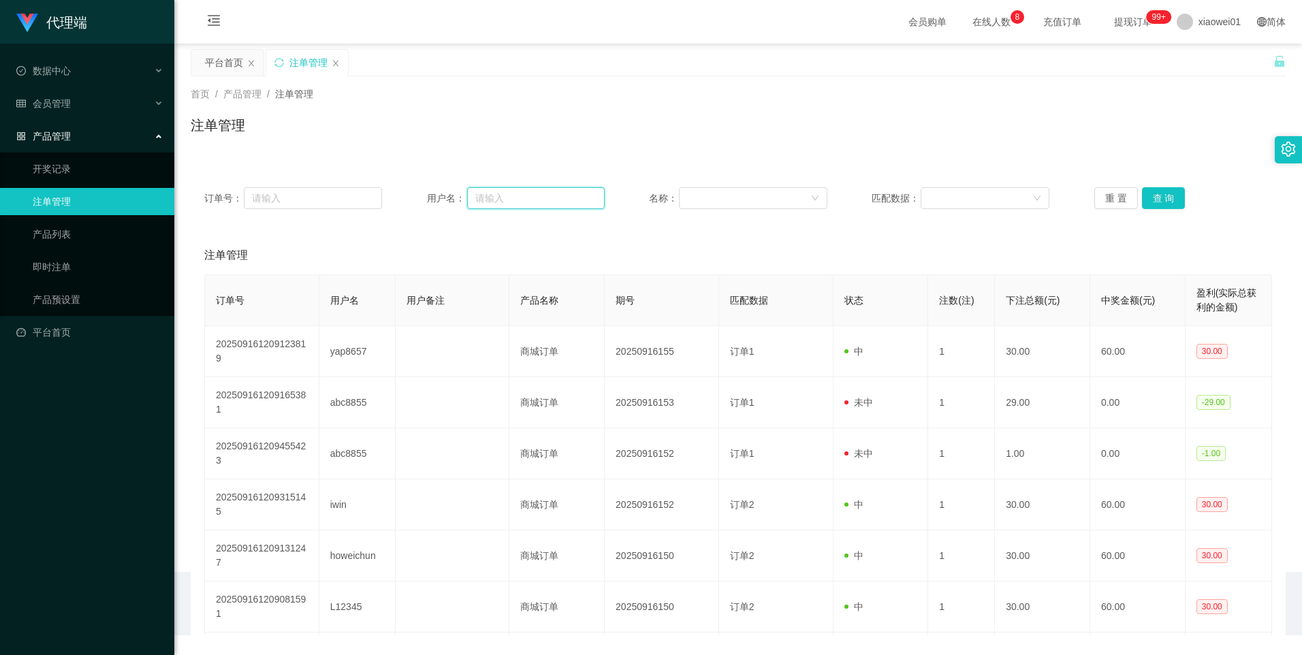
click at [525, 200] on input "text" at bounding box center [536, 198] width 138 height 22
paste input "rahman88"
type input "rahman88"
drag, startPoint x: 1164, startPoint y: 204, endPoint x: 1150, endPoint y: 220, distance: 21.7
click at [1164, 204] on button "查 询" at bounding box center [1164, 198] width 44 height 22
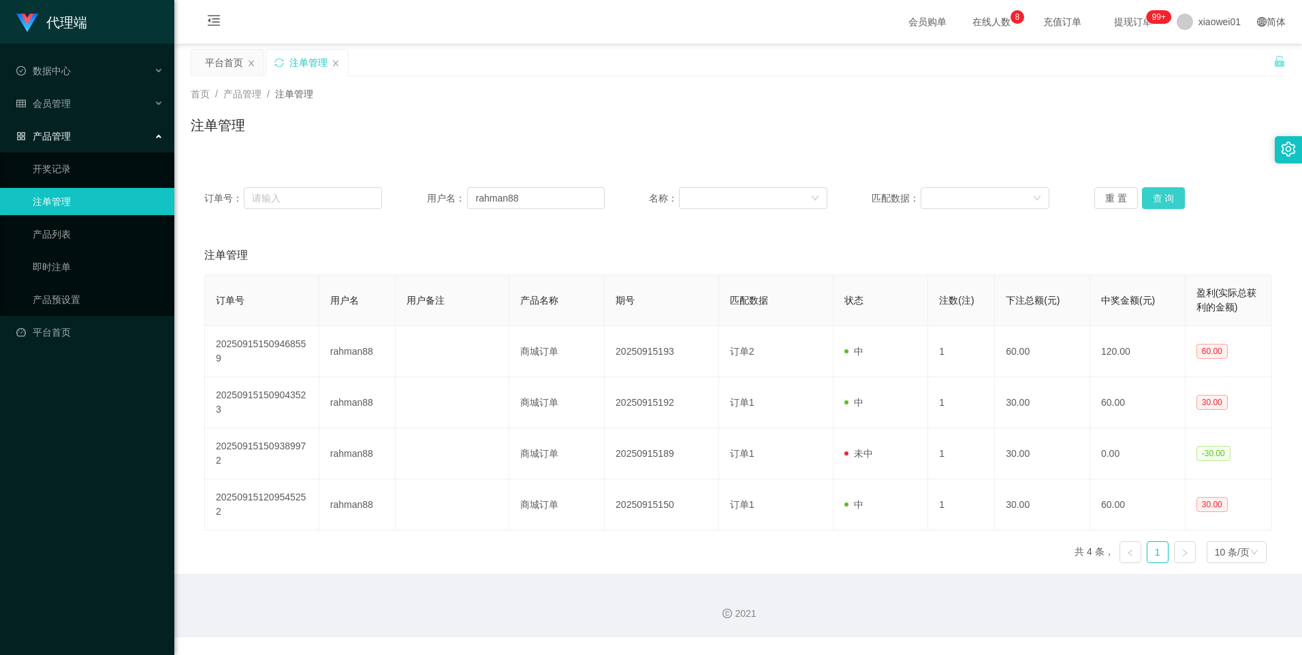
click at [1159, 200] on button "查 询" at bounding box center [1164, 198] width 44 height 22
click at [78, 303] on link "产品预设置" at bounding box center [98, 299] width 131 height 27
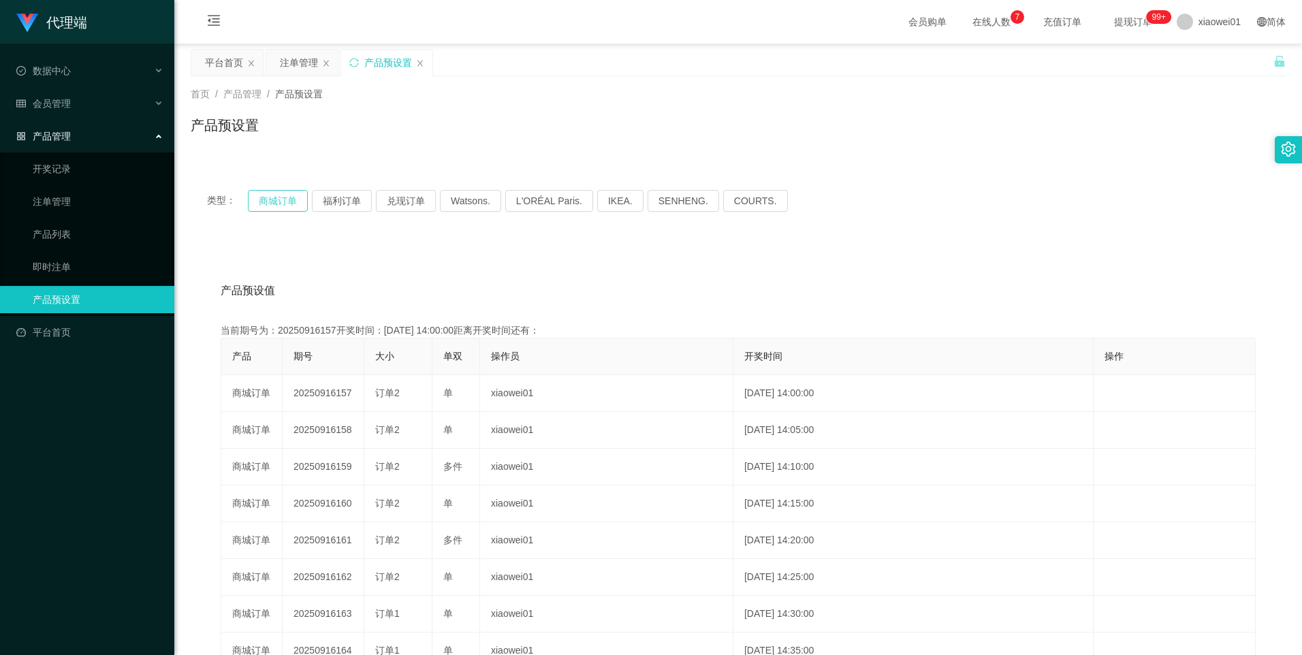
click at [276, 199] on button "商城订单" at bounding box center [278, 201] width 60 height 22
click at [286, 200] on button "商城订单" at bounding box center [278, 201] width 60 height 22
click at [294, 61] on div "注单管理" at bounding box center [299, 63] width 38 height 26
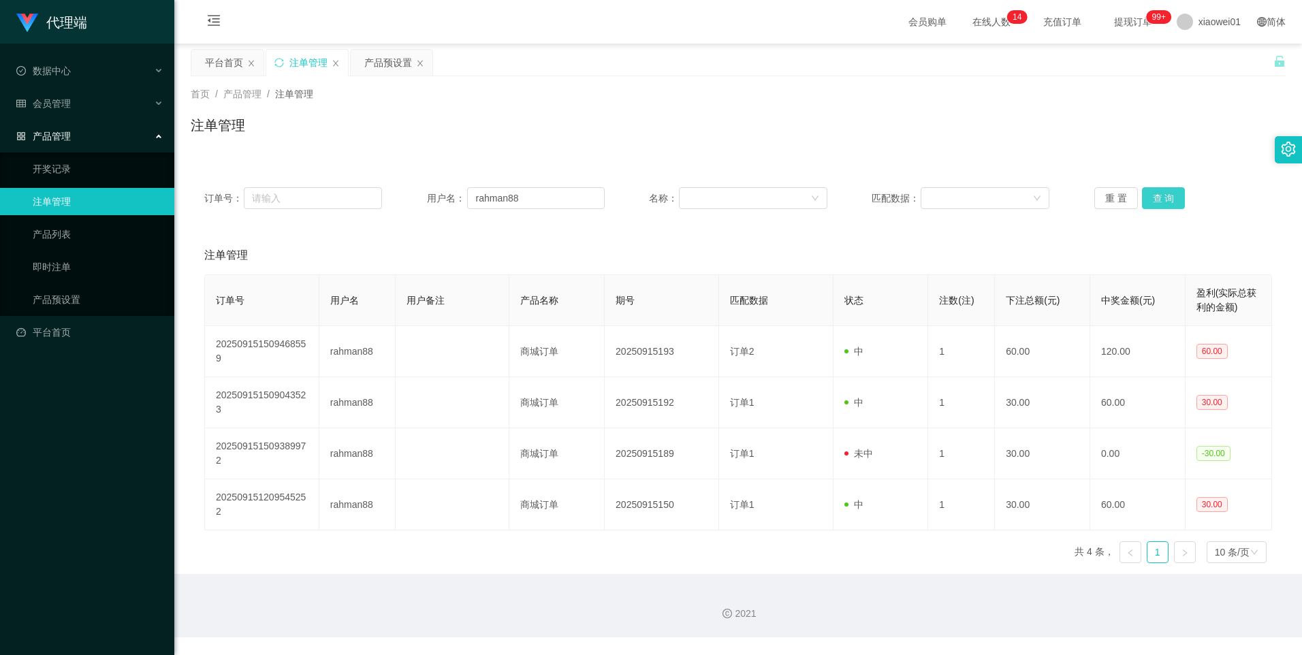
click at [1157, 202] on button "查 询" at bounding box center [1164, 198] width 44 height 22
click at [1154, 200] on button "查 询" at bounding box center [1164, 198] width 44 height 22
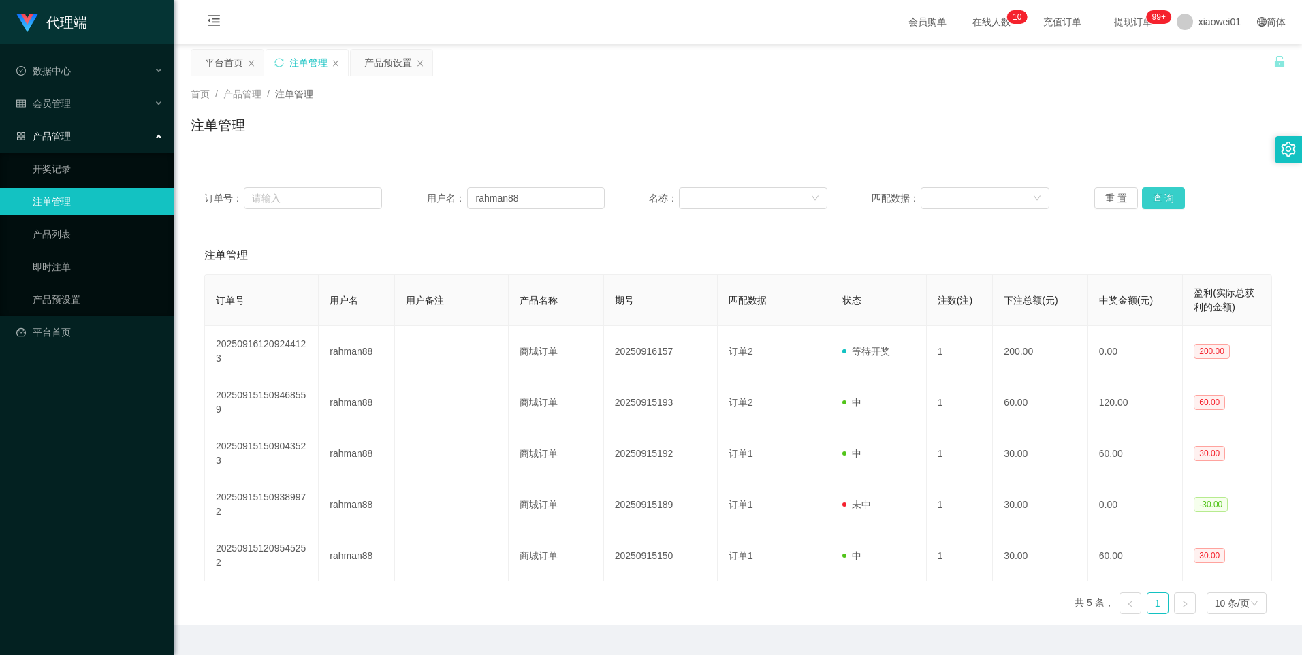
click at [1174, 191] on button "查 询" at bounding box center [1164, 198] width 44 height 22
click at [1170, 200] on button "查 询" at bounding box center [1164, 198] width 44 height 22
click at [1165, 200] on button "查 询" at bounding box center [1171, 198] width 59 height 22
click at [394, 66] on div "产品预设置" at bounding box center [388, 63] width 48 height 26
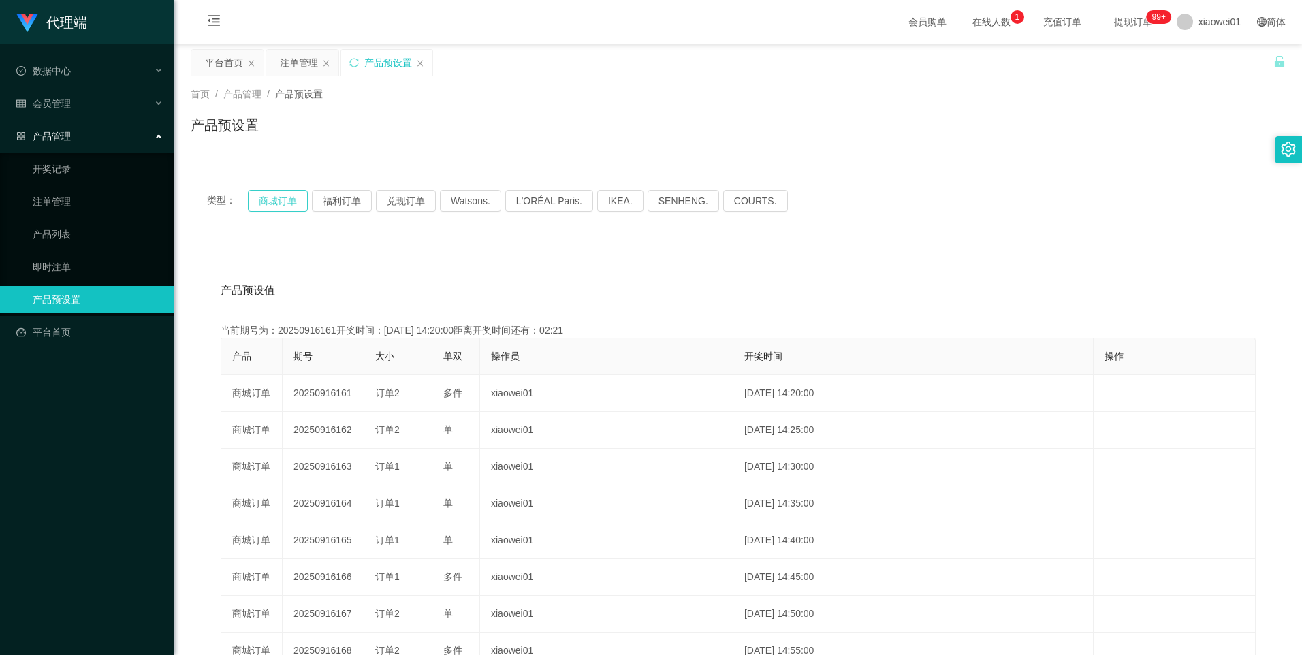
click at [267, 200] on button "商城订单" at bounding box center [278, 201] width 60 height 22
click at [212, 62] on div "平台首页" at bounding box center [224, 63] width 38 height 26
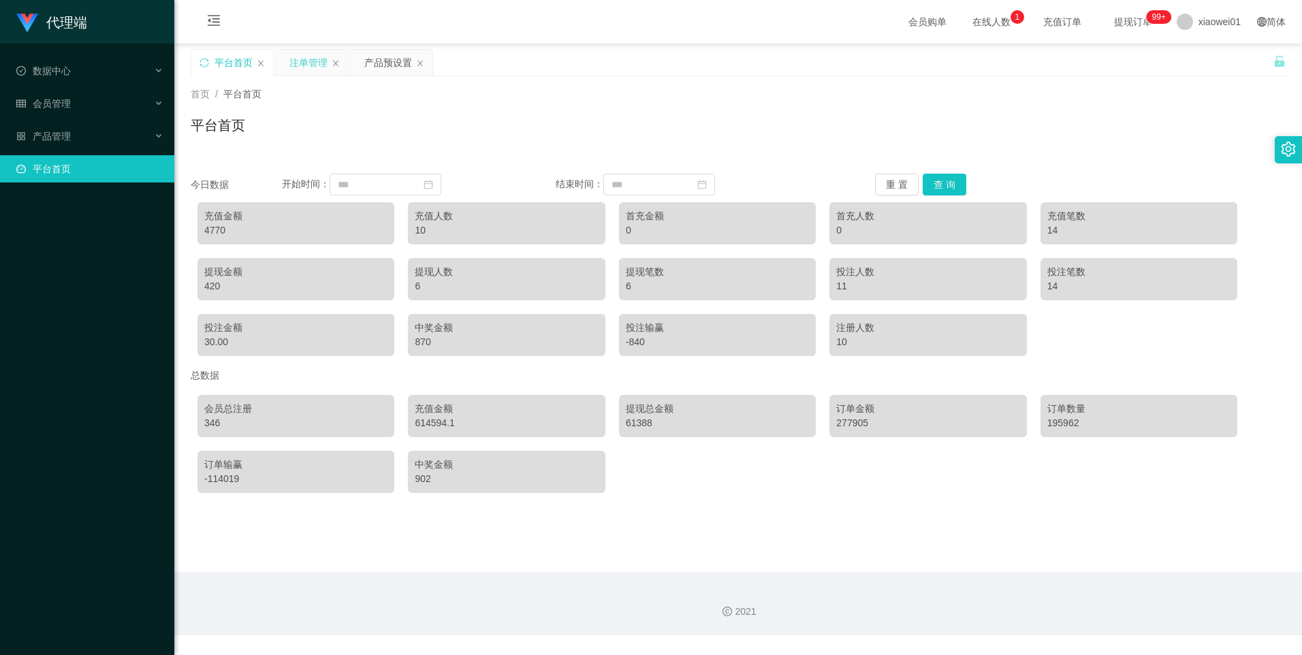
click at [307, 65] on div "注单管理" at bounding box center [308, 63] width 38 height 26
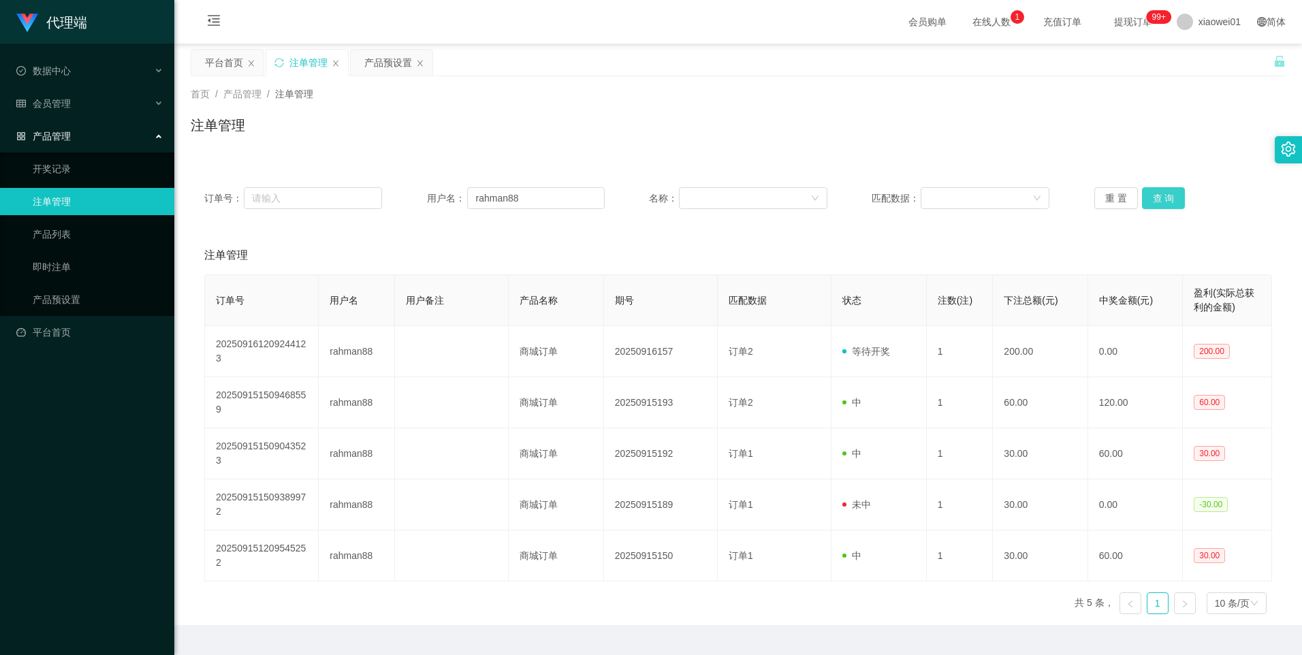
click at [1149, 192] on button "查 询" at bounding box center [1164, 198] width 44 height 22
click at [1161, 202] on button "查 询" at bounding box center [1164, 198] width 44 height 22
click at [385, 67] on div "产品预设置" at bounding box center [388, 63] width 48 height 26
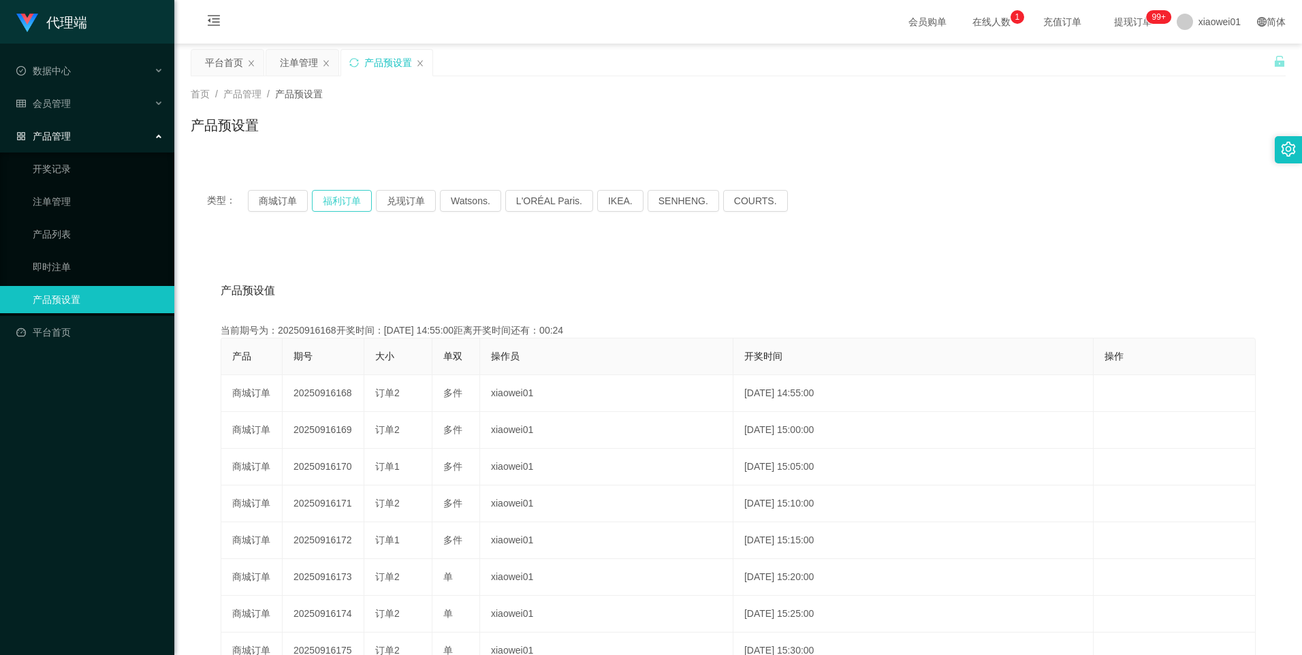
click at [341, 201] on button "福利订单" at bounding box center [342, 201] width 60 height 22
click at [356, 204] on button "福利订单" at bounding box center [342, 201] width 60 height 22
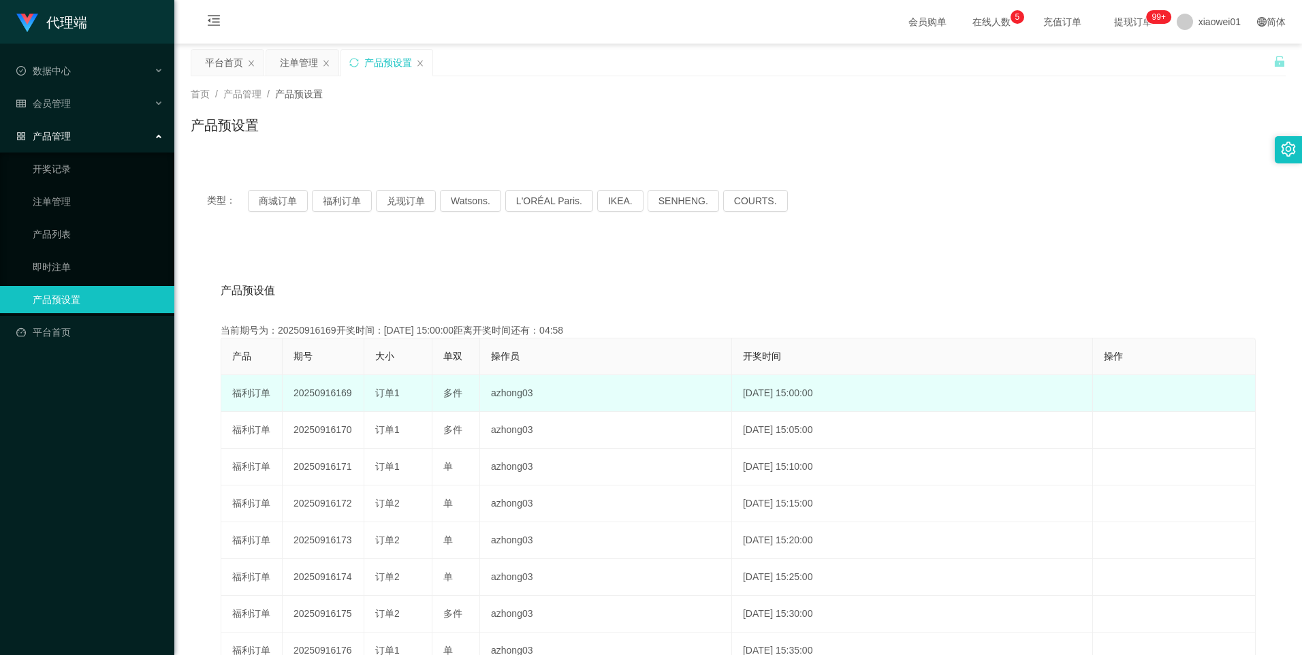
click at [323, 396] on td "20250916169" at bounding box center [324, 393] width 82 height 37
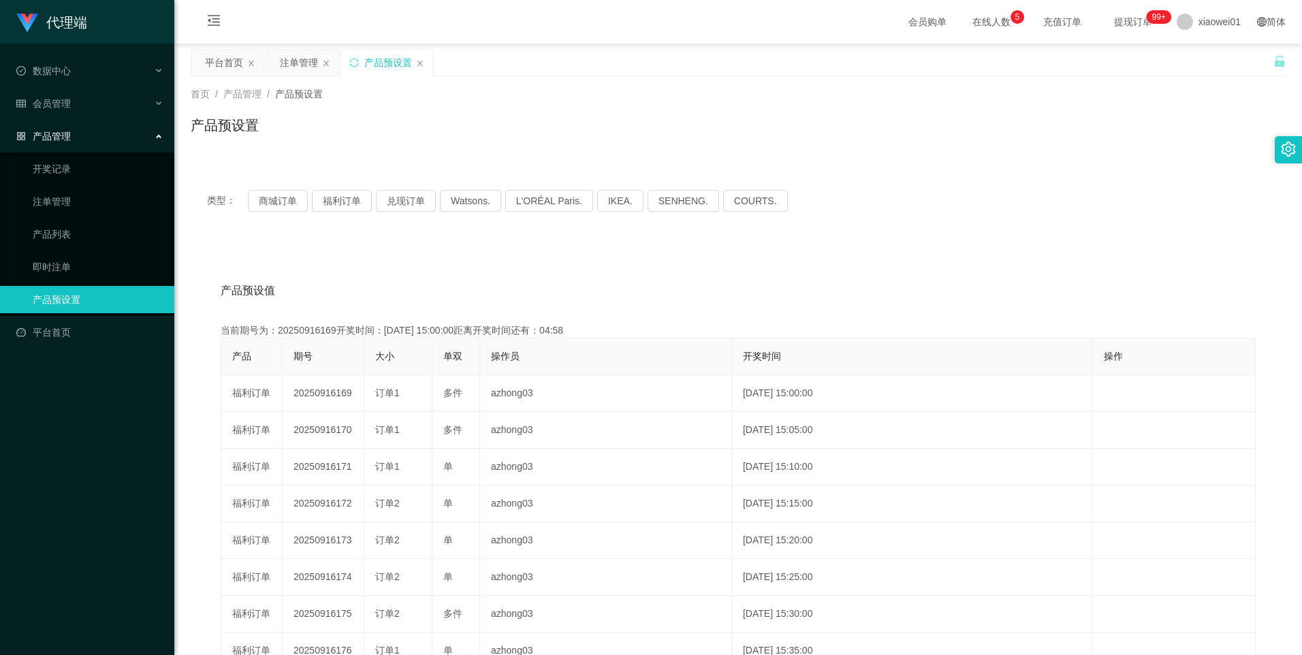
copy td "20250916169"
click at [293, 63] on div "注单管理" at bounding box center [299, 63] width 38 height 26
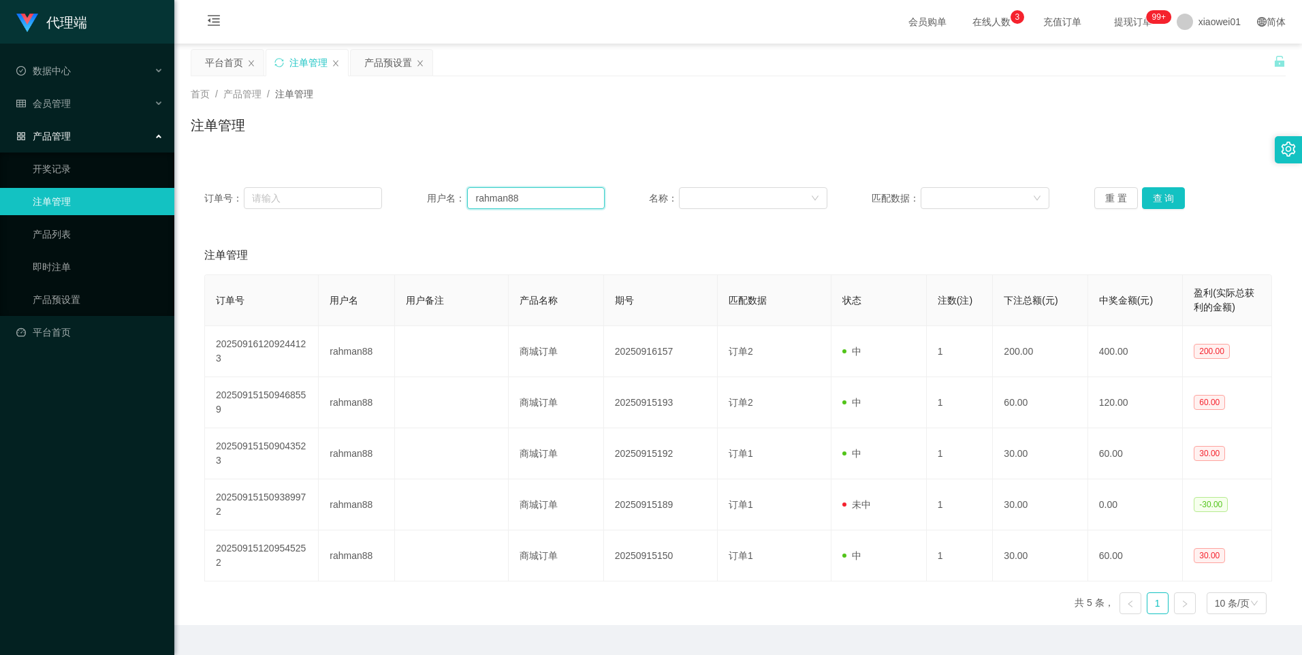
click at [559, 196] on input "rahman88" at bounding box center [536, 198] width 138 height 22
paste input "chiynn"
type input "chiynn"
click at [1160, 196] on button "查 询" at bounding box center [1164, 198] width 44 height 22
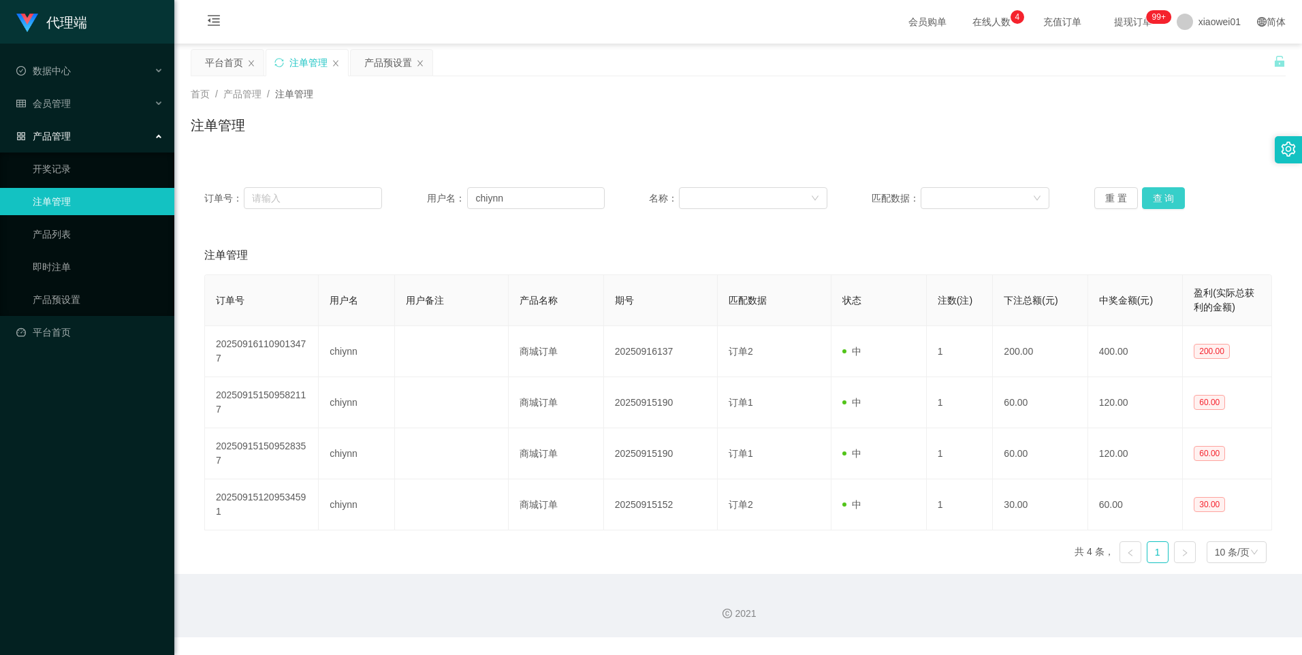
click at [1168, 205] on button "查 询" at bounding box center [1164, 198] width 44 height 22
click at [1162, 199] on button "查 询" at bounding box center [1164, 198] width 44 height 22
click at [1149, 195] on button "查 询" at bounding box center [1164, 198] width 44 height 22
click at [1155, 195] on button "查 询" at bounding box center [1164, 198] width 44 height 22
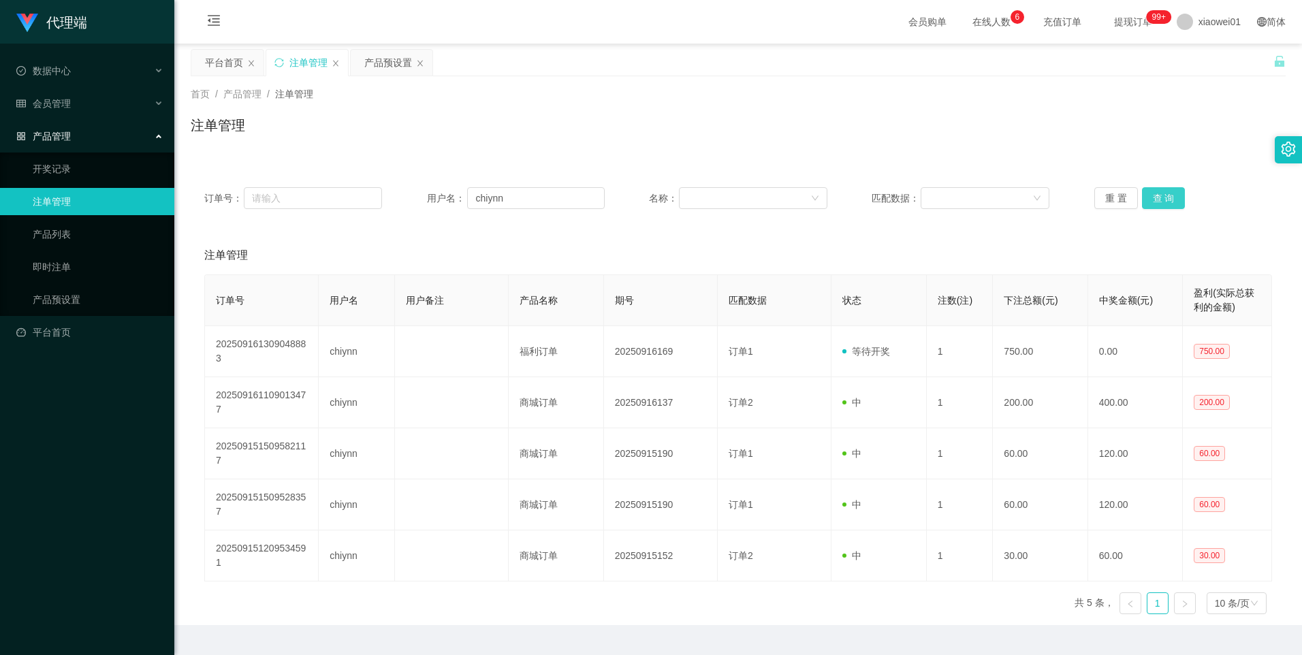
click at [1167, 196] on button "查 询" at bounding box center [1164, 198] width 44 height 22
click at [1153, 195] on button "查 询" at bounding box center [1164, 198] width 44 height 22
click at [1155, 203] on button "查 询" at bounding box center [1164, 198] width 44 height 22
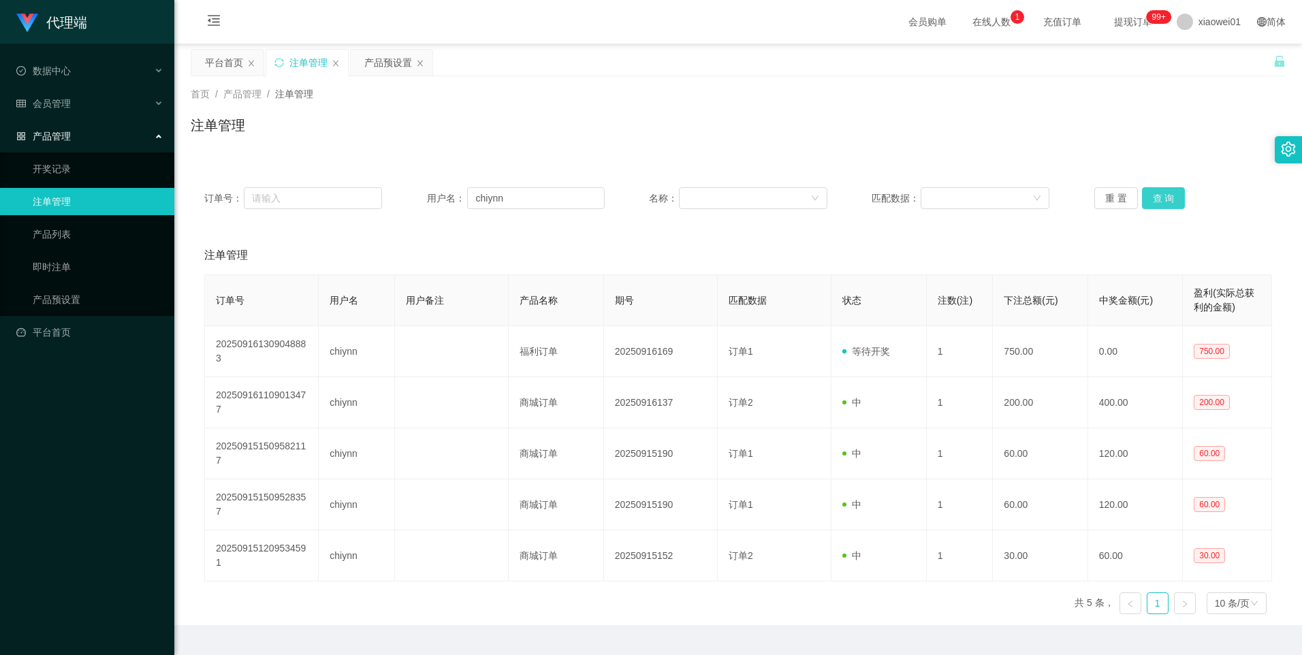
click at [1168, 199] on button "查 询" at bounding box center [1164, 198] width 44 height 22
click at [550, 196] on input "chiynn" at bounding box center [536, 198] width 138 height 22
click at [66, 334] on link "平台首页" at bounding box center [89, 332] width 147 height 27
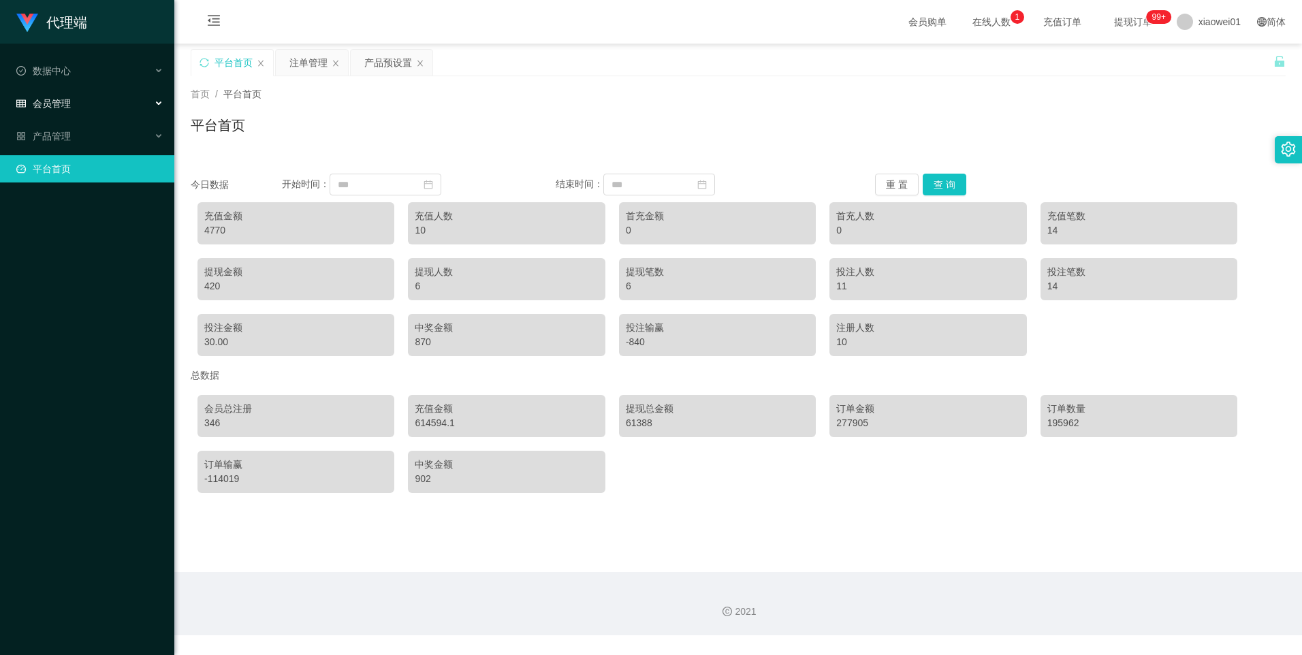
click at [52, 99] on span "会员管理" at bounding box center [43, 103] width 54 height 11
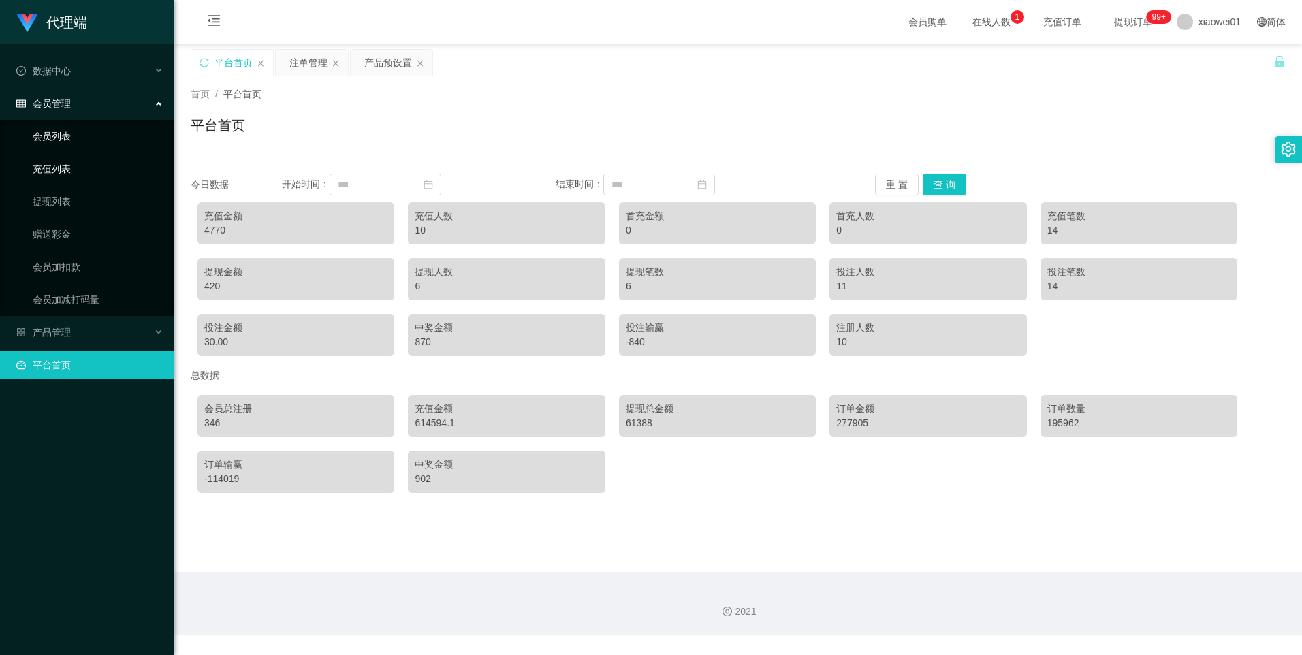
click at [58, 141] on link "会员列表" at bounding box center [98, 136] width 131 height 27
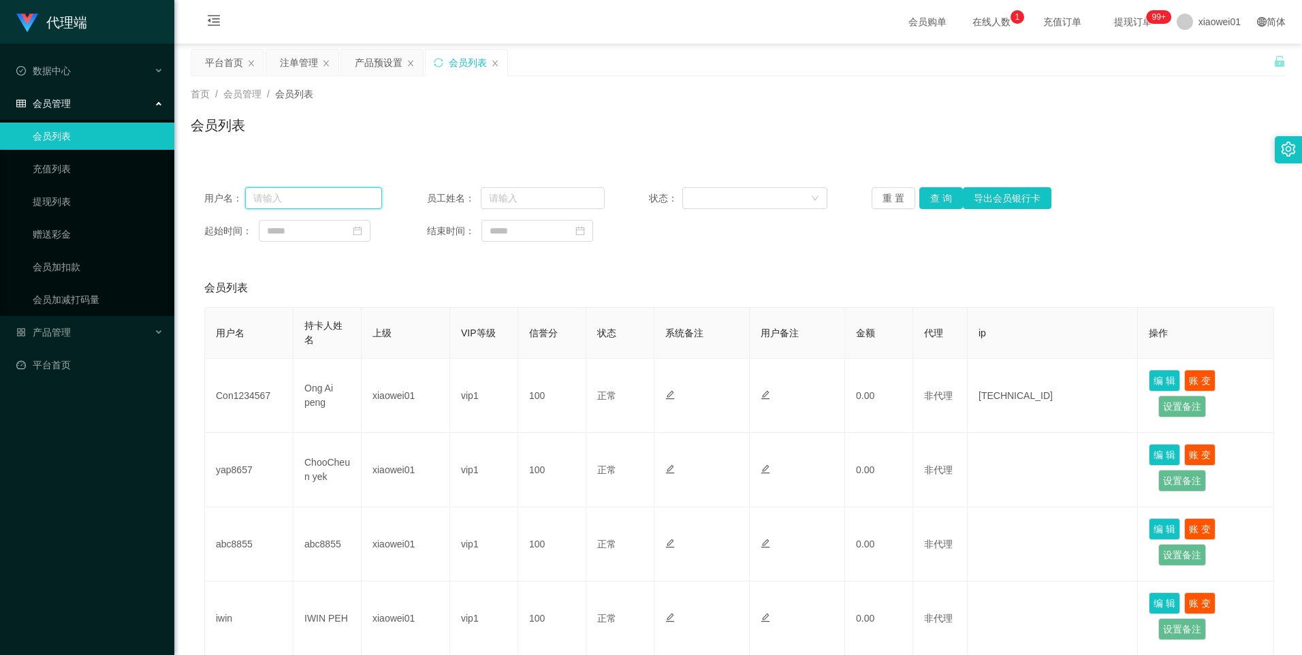
drag, startPoint x: 353, startPoint y: 196, endPoint x: 402, endPoint y: 208, distance: 50.4
click at [353, 196] on input "text" at bounding box center [314, 198] width 138 height 22
paste input "chiynn"
type input "chiynn"
drag, startPoint x: 939, startPoint y: 201, endPoint x: 651, endPoint y: 133, distance: 295.2
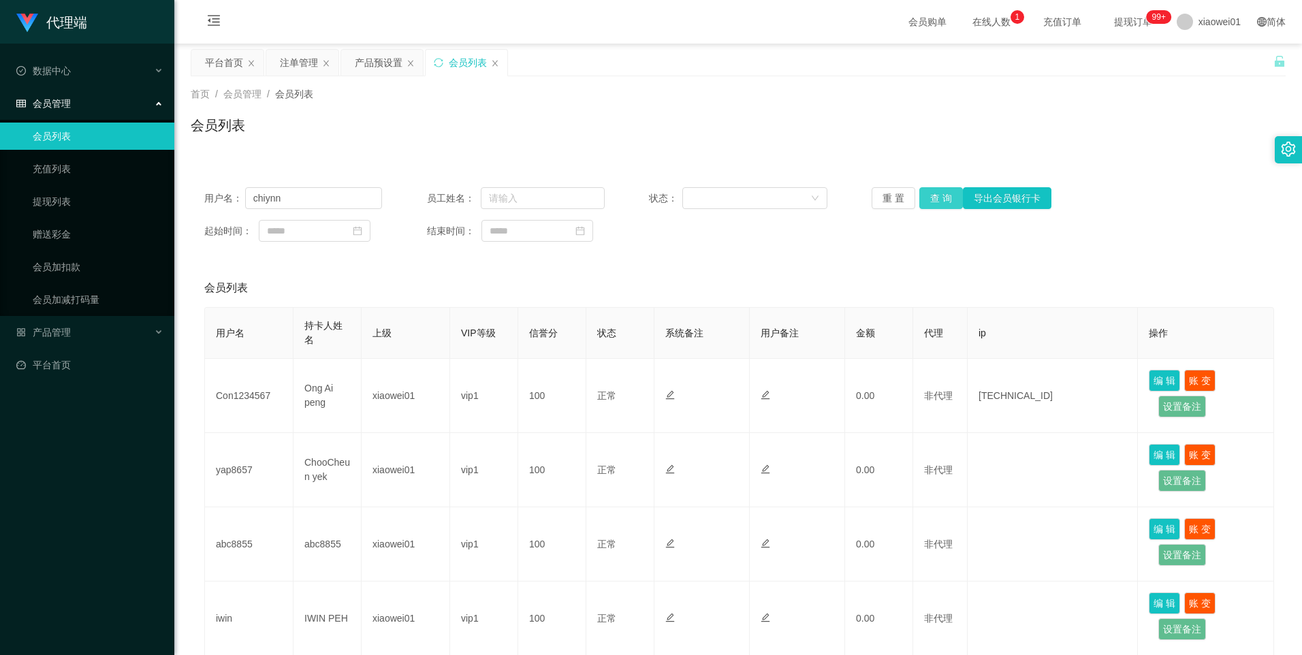
click at [939, 201] on button "查 询" at bounding box center [941, 198] width 44 height 22
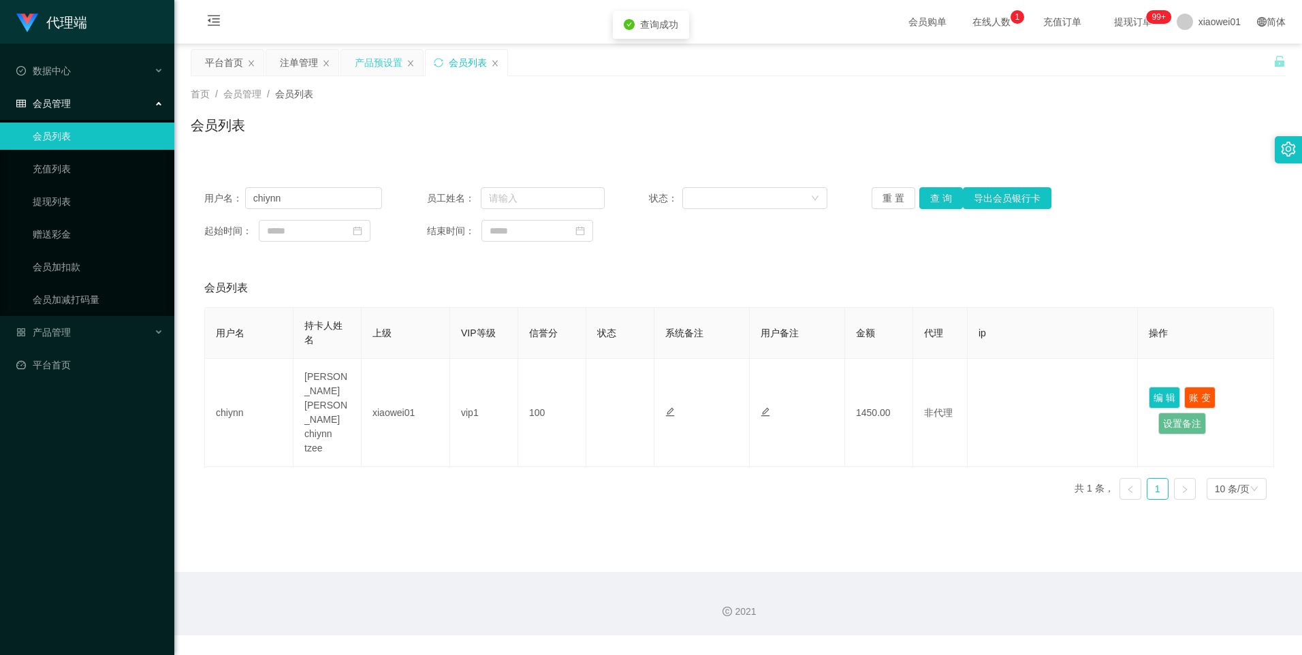
click at [363, 54] on div "产品预设置" at bounding box center [379, 63] width 48 height 26
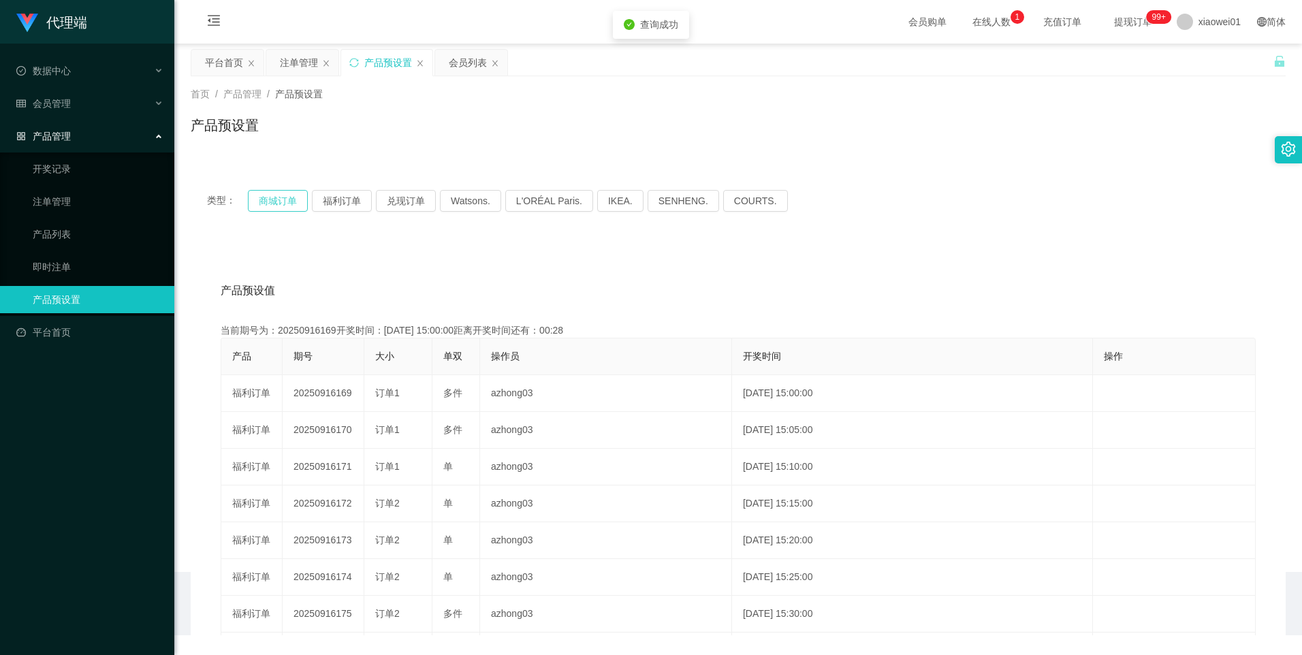
click at [254, 201] on button "商城订单" at bounding box center [278, 201] width 60 height 22
click at [287, 63] on div "注单管理" at bounding box center [299, 63] width 38 height 26
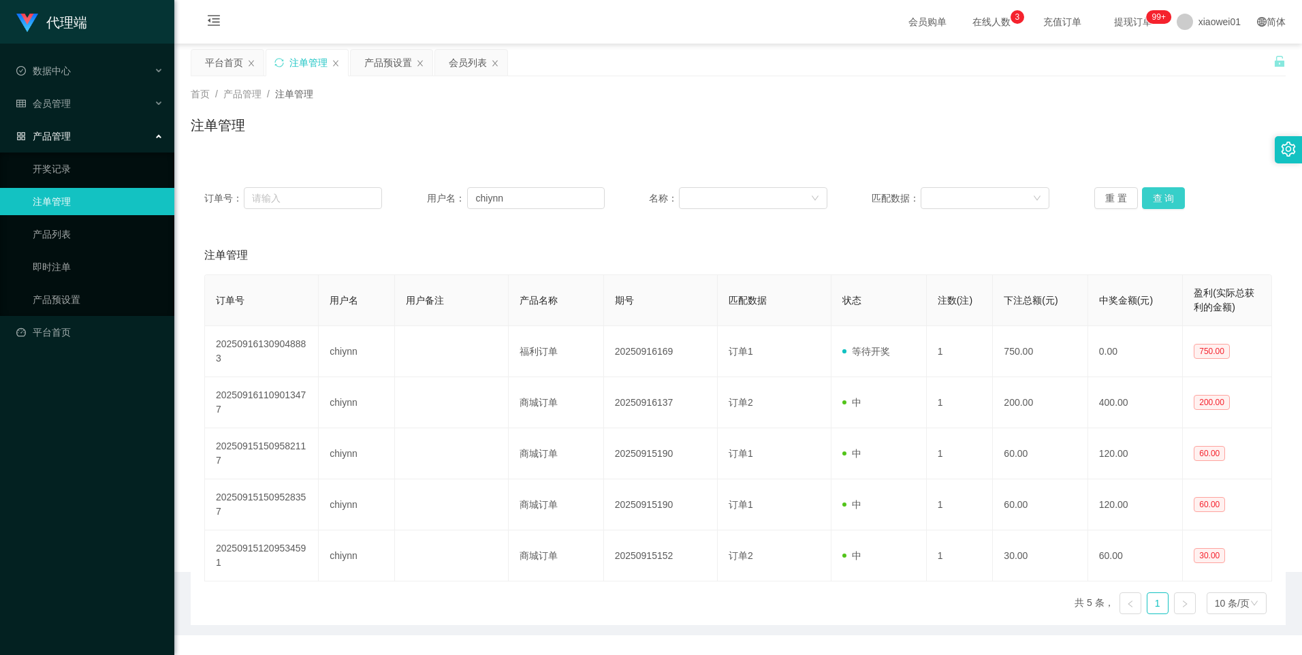
click at [1150, 206] on button "查 询" at bounding box center [1164, 198] width 44 height 22
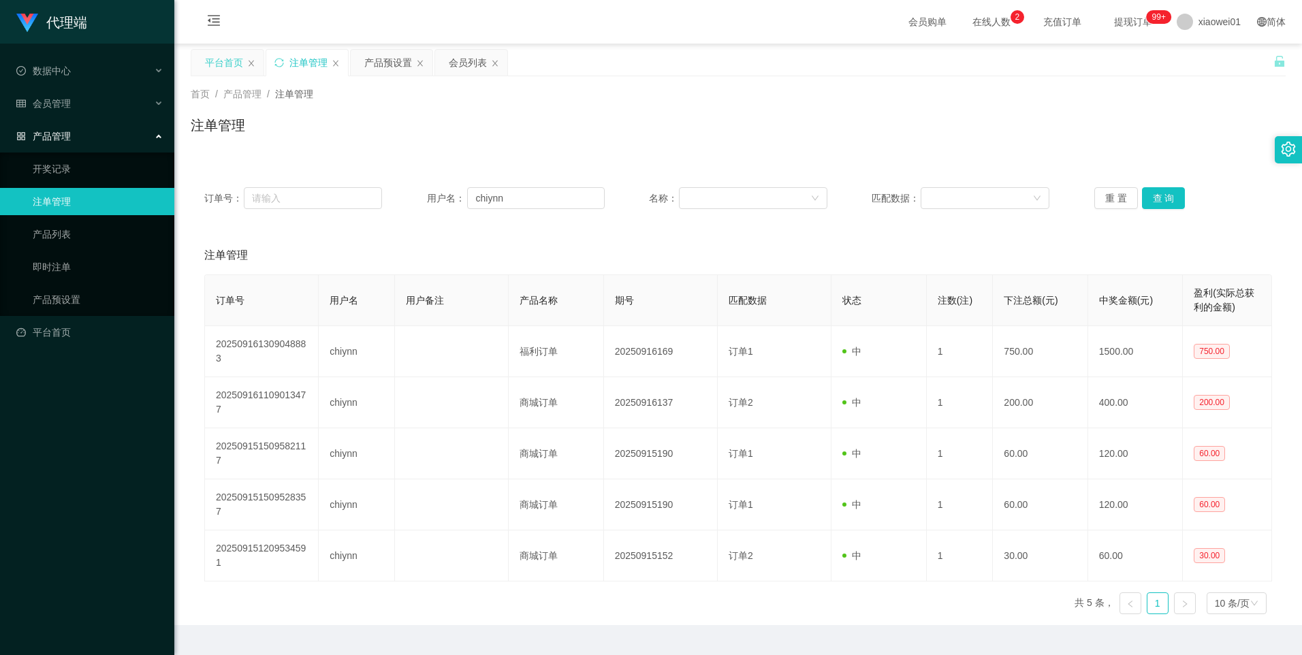
click at [221, 67] on div "平台首页" at bounding box center [224, 63] width 38 height 26
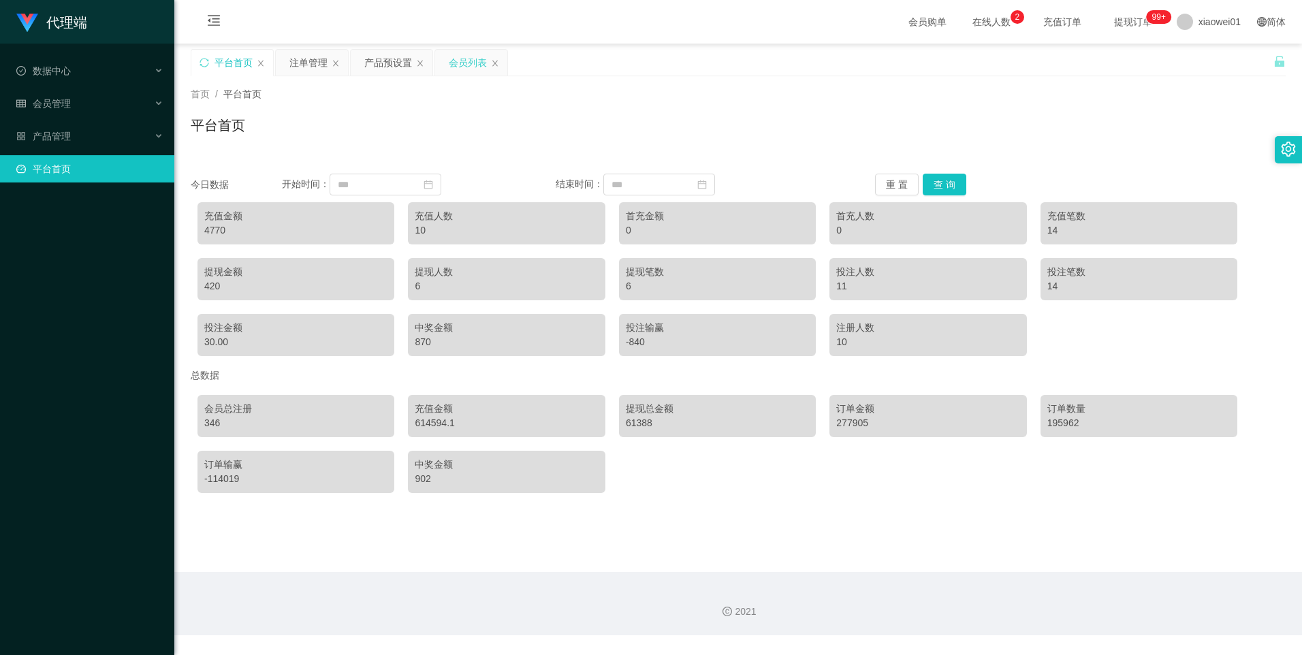
click at [450, 61] on div "会员列表" at bounding box center [468, 63] width 38 height 26
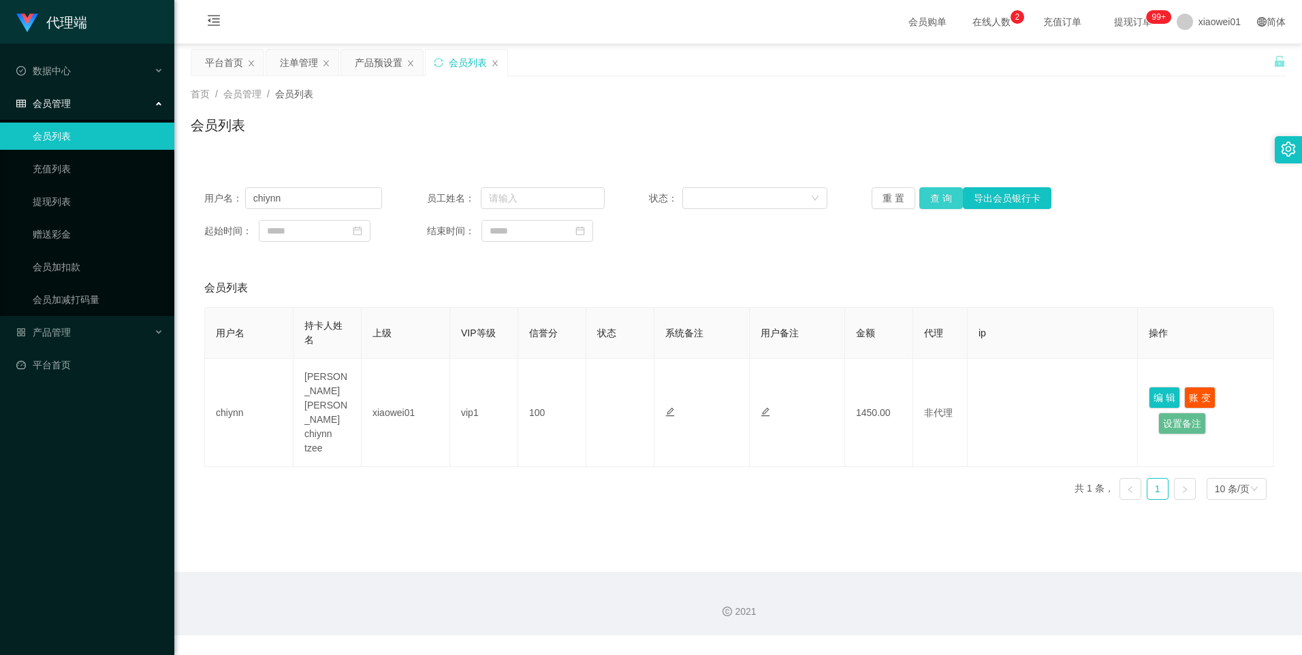
click at [926, 196] on button "查 询" at bounding box center [941, 198] width 44 height 22
